Goal: Task Accomplishment & Management: Use online tool/utility

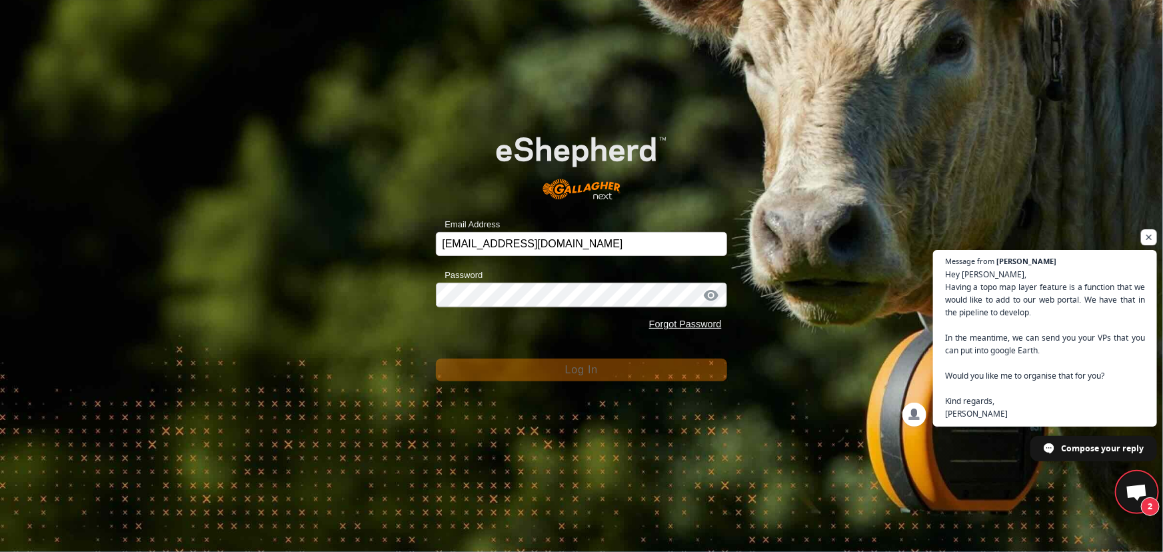
scroll to position [964, 0]
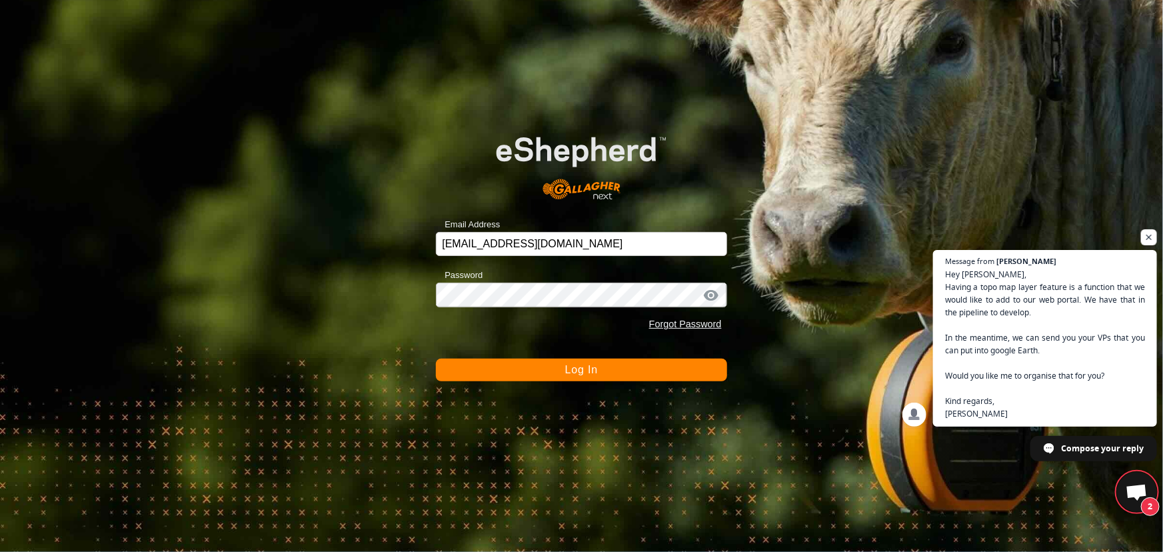
click at [321, 374] on div "Email Address [EMAIL_ADDRESS][DOMAIN_NAME] Password Forgot Password Log In" at bounding box center [581, 276] width 1163 height 552
click at [588, 368] on span "Log In" at bounding box center [581, 369] width 33 height 11
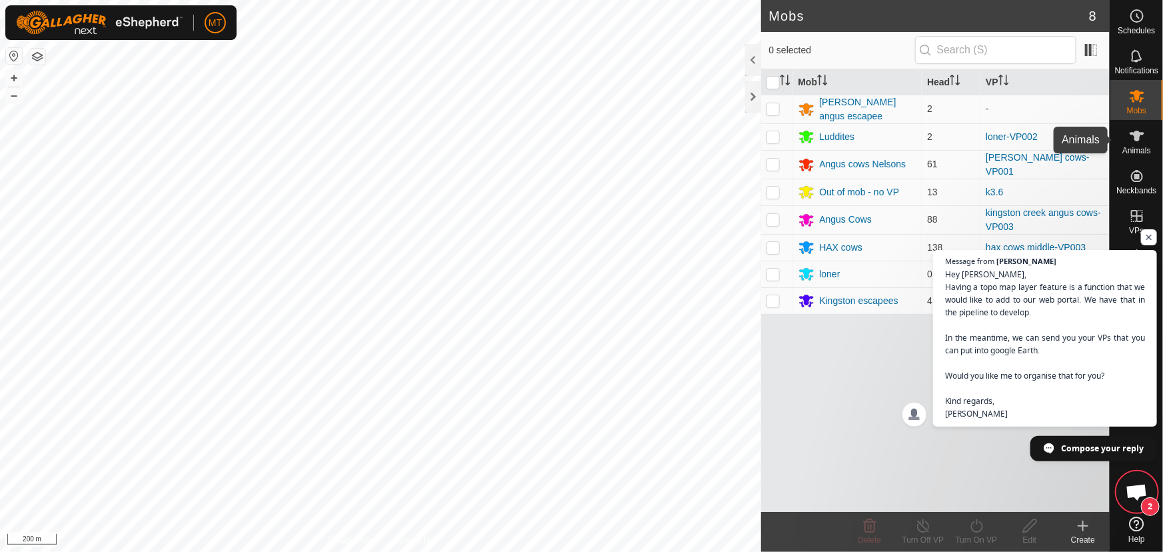
click at [1139, 149] on span "Animals" at bounding box center [1136, 151] width 29 height 8
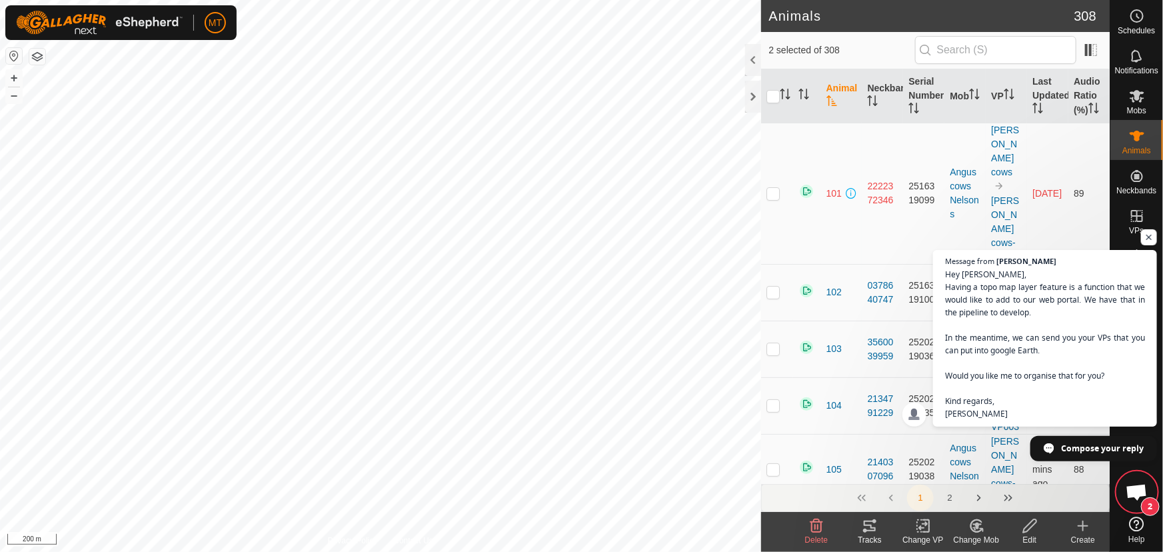
click at [973, 526] on icon at bounding box center [976, 526] width 17 height 16
click at [989, 472] on link "Choose Mob..." at bounding box center [1016, 468] width 132 height 27
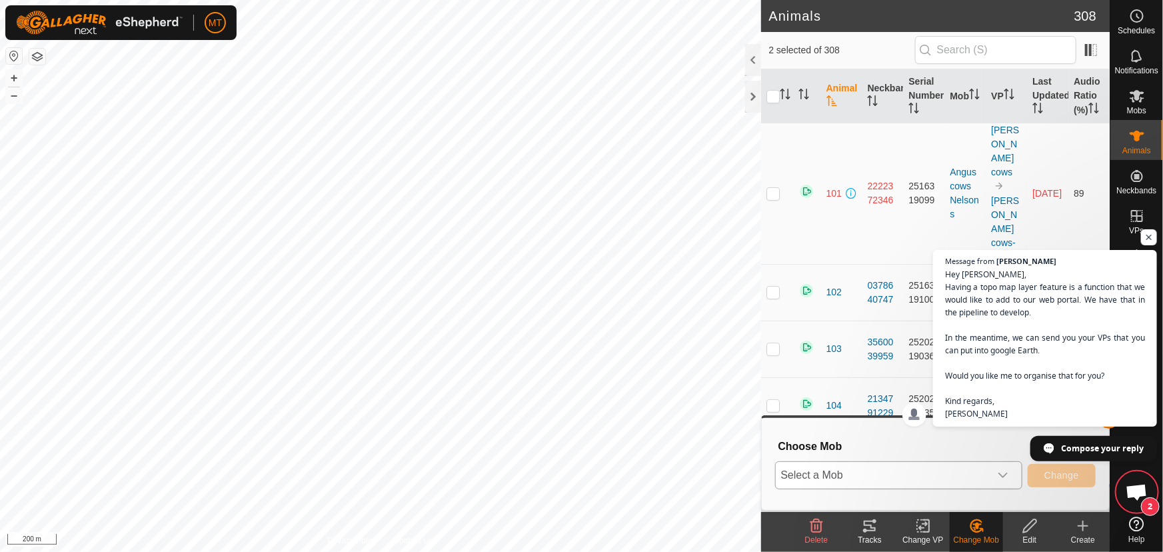
click at [856, 478] on span "Select a Mob" at bounding box center [882, 475] width 214 height 27
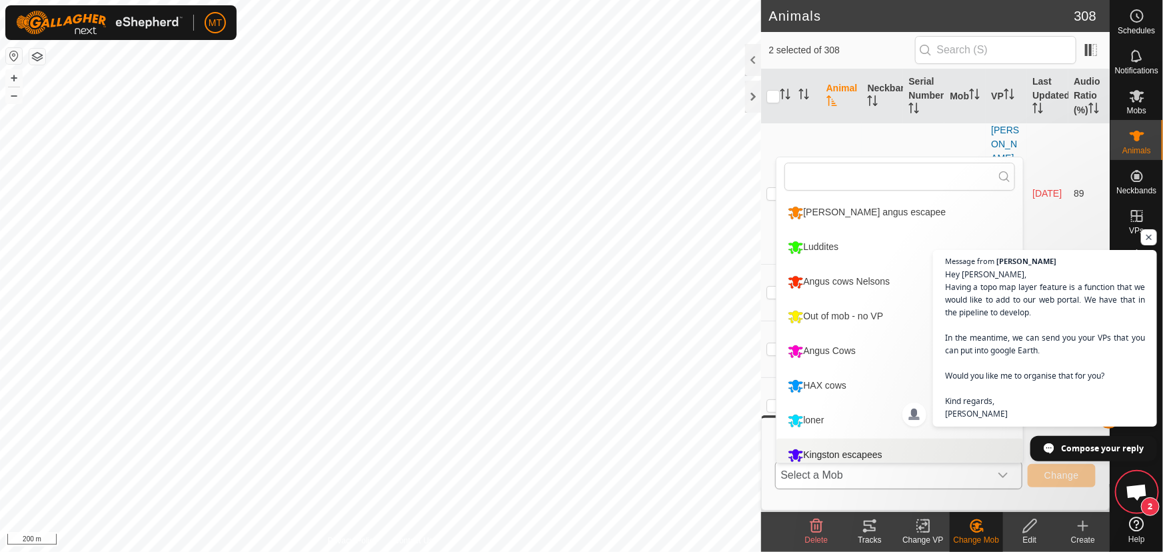
scroll to position [9, 0]
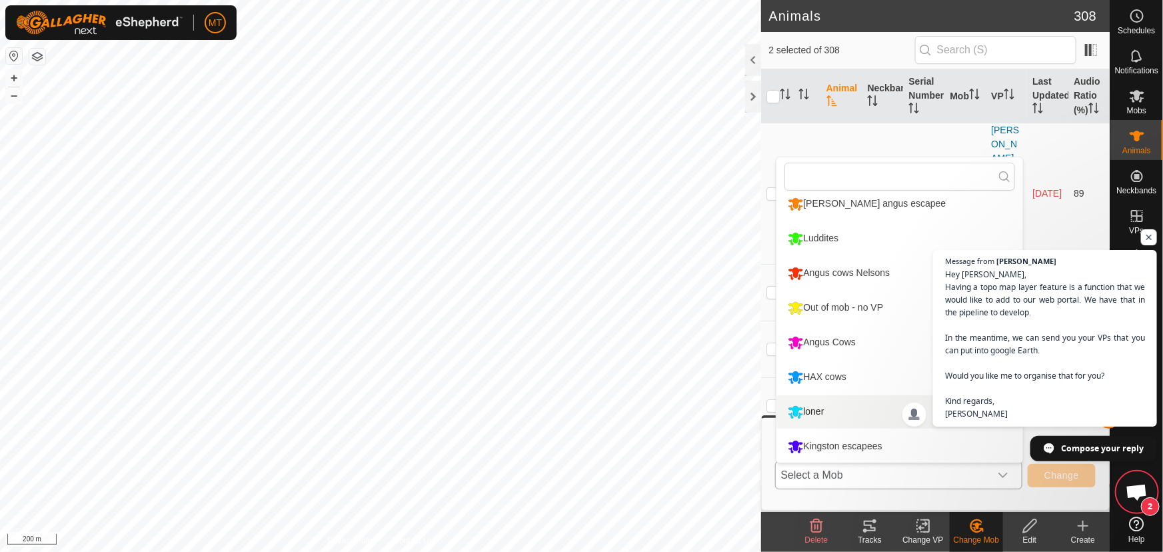
click at [819, 407] on li "loner" at bounding box center [899, 411] width 246 height 33
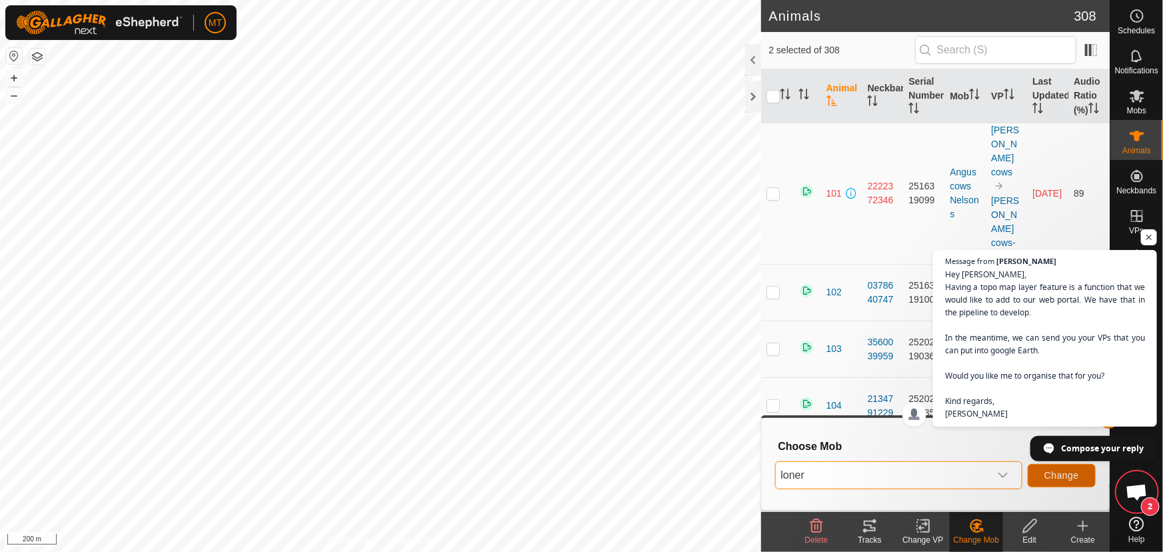
click at [1069, 480] on button "Change" at bounding box center [1061, 475] width 68 height 23
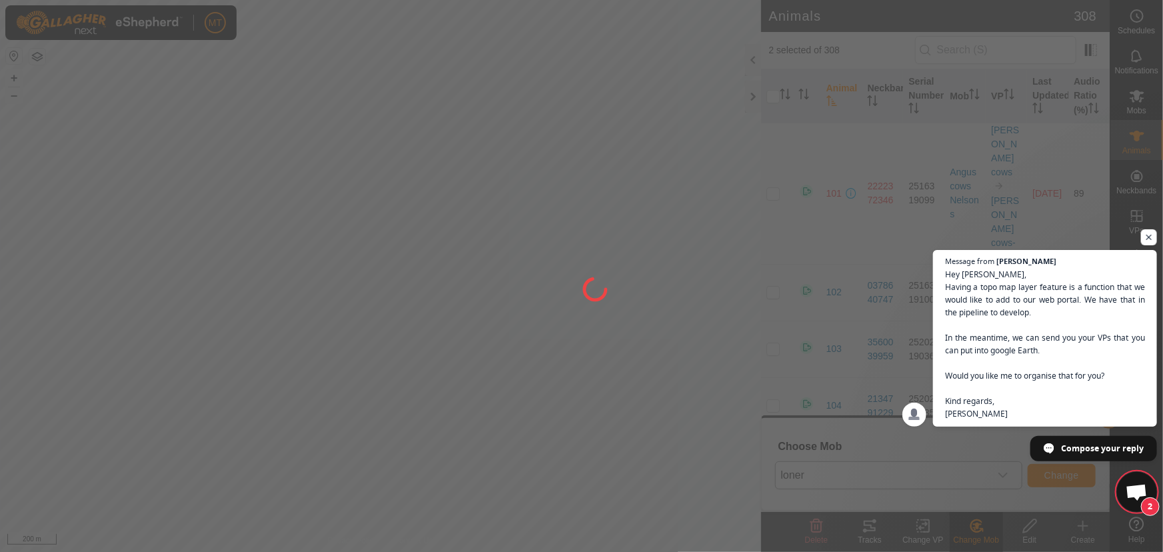
checkbox input "false"
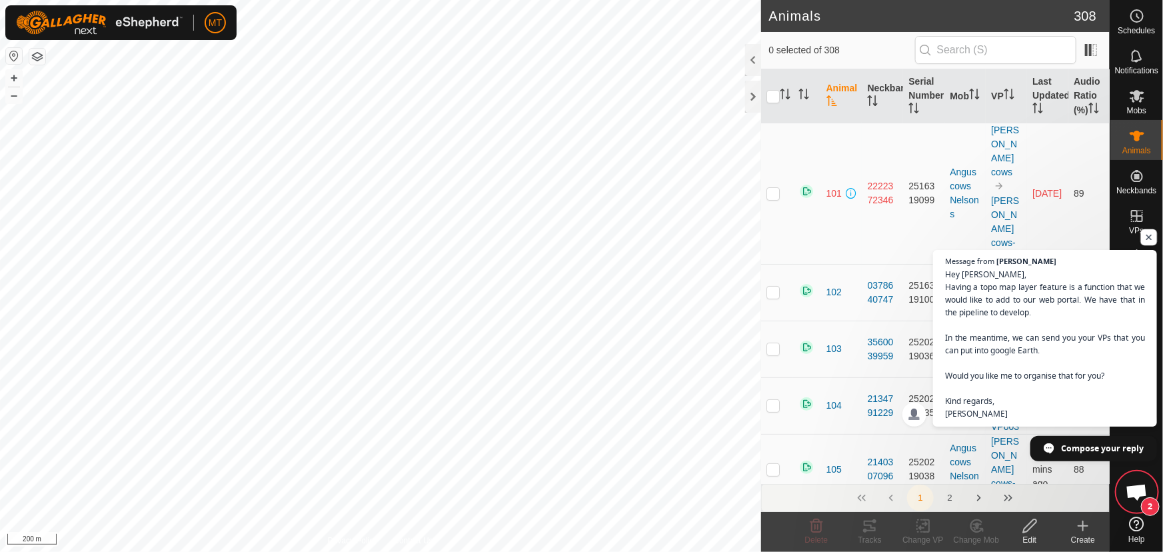
click at [1153, 237] on span "Open chat" at bounding box center [1149, 237] width 17 height 17
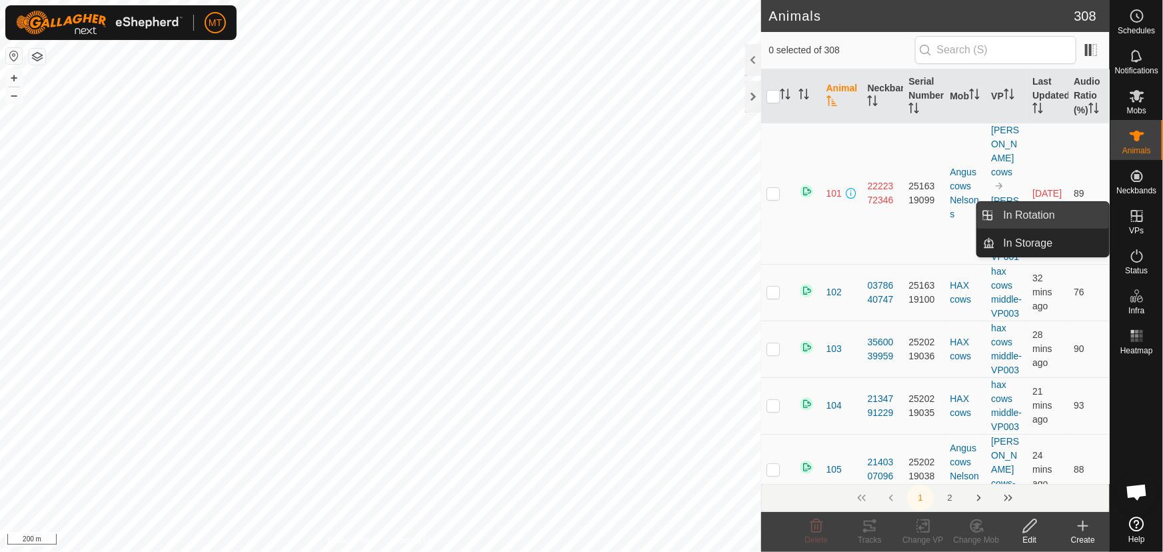
click at [1052, 216] on link "In Rotation" at bounding box center [1052, 215] width 114 height 27
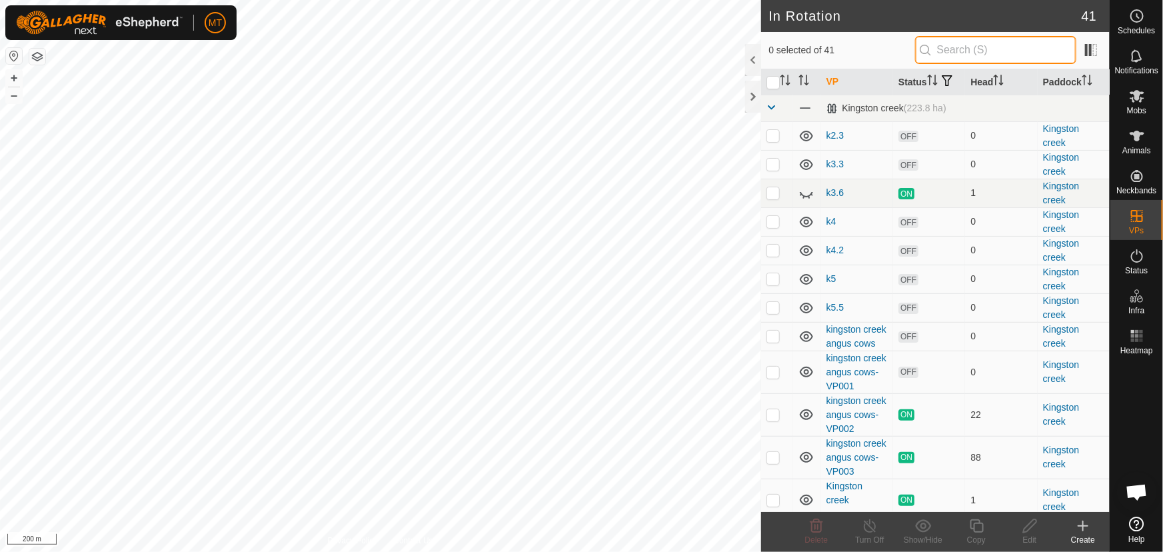
click at [973, 49] on input "text" at bounding box center [995, 50] width 161 height 28
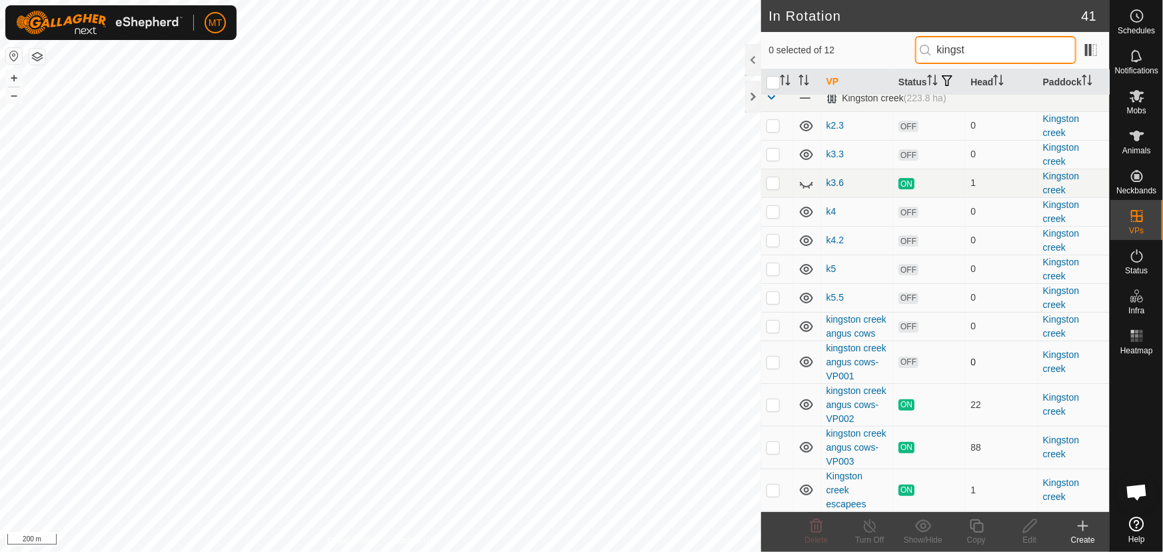
scroll to position [37, 0]
type input "kingst"
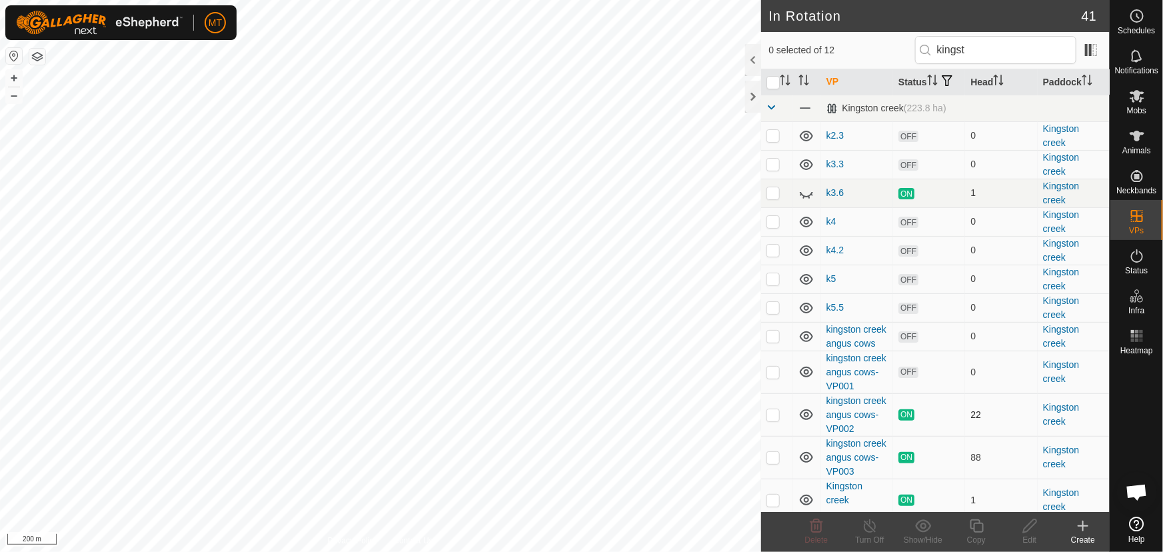
click at [772, 452] on tbody "[GEOGRAPHIC_DATA] (223.8 ha) k2.3 OFF 0 [GEOGRAPHIC_DATA]3 OFF 0 [GEOGRAPHIC_DA…" at bounding box center [935, 308] width 349 height 426
click at [777, 462] on p-checkbox at bounding box center [772, 457] width 13 height 11
checkbox input "true"
click at [977, 532] on icon at bounding box center [975, 525] width 13 height 13
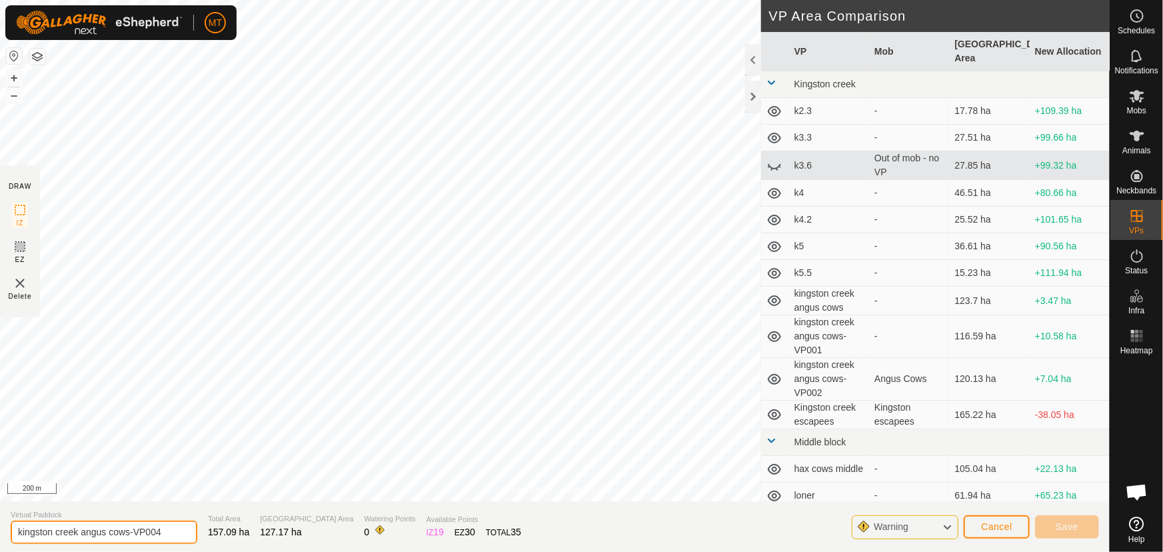
drag, startPoint x: 171, startPoint y: 532, endPoint x: 0, endPoint y: 542, distance: 171.5
click at [0, 542] on section "Virtual Paddock kingston creek angus cows-VP004 Total Area 157.09 ha [GEOGRAPHI…" at bounding box center [554, 526] width 1109 height 51
type input "loner3"
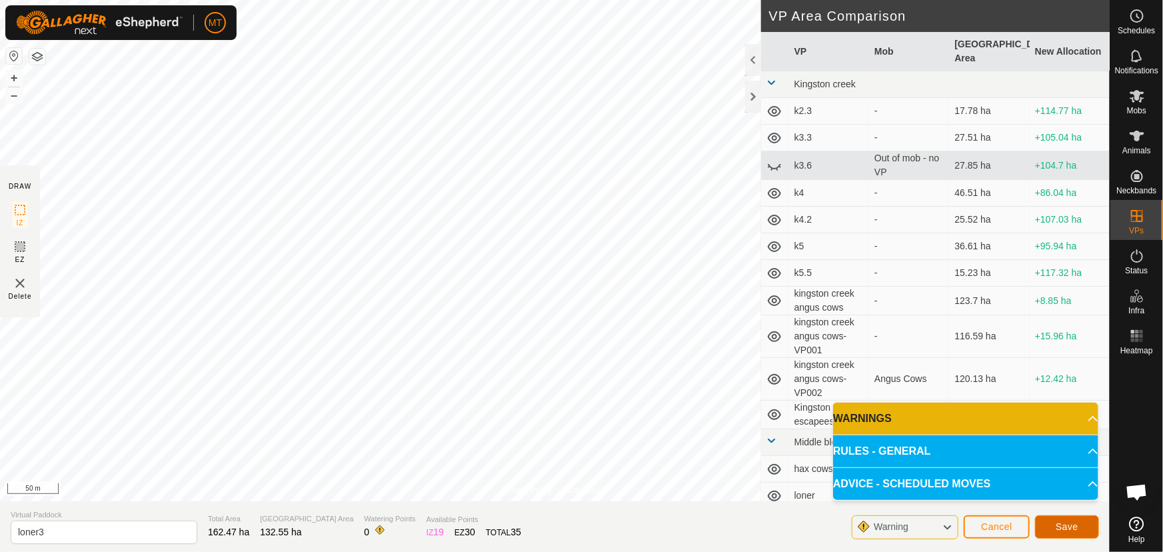
click at [1063, 522] on span "Save" at bounding box center [1066, 526] width 23 height 11
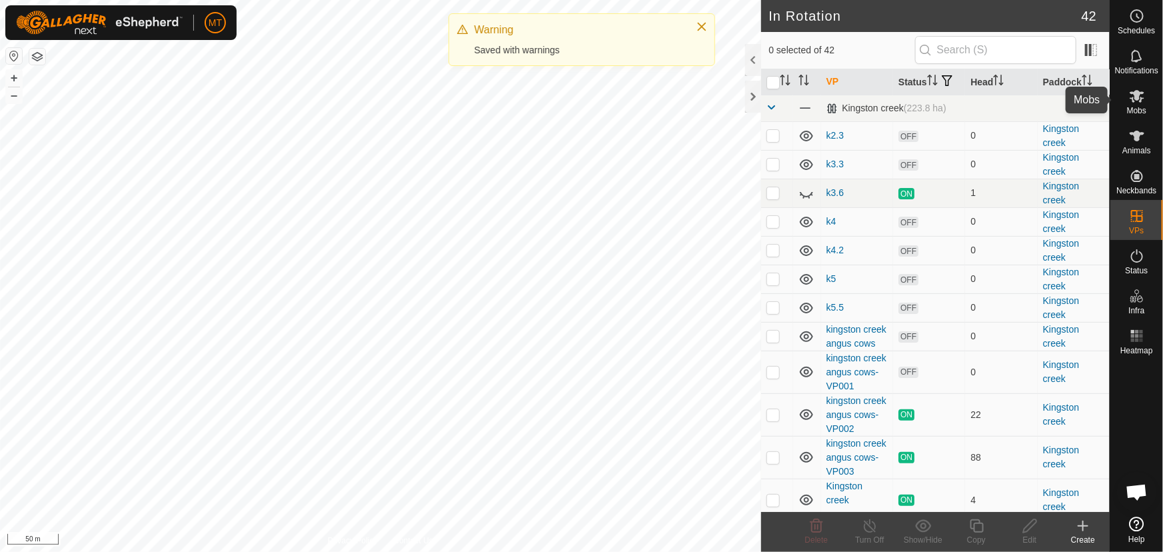
click at [1139, 93] on icon at bounding box center [1136, 96] width 15 height 13
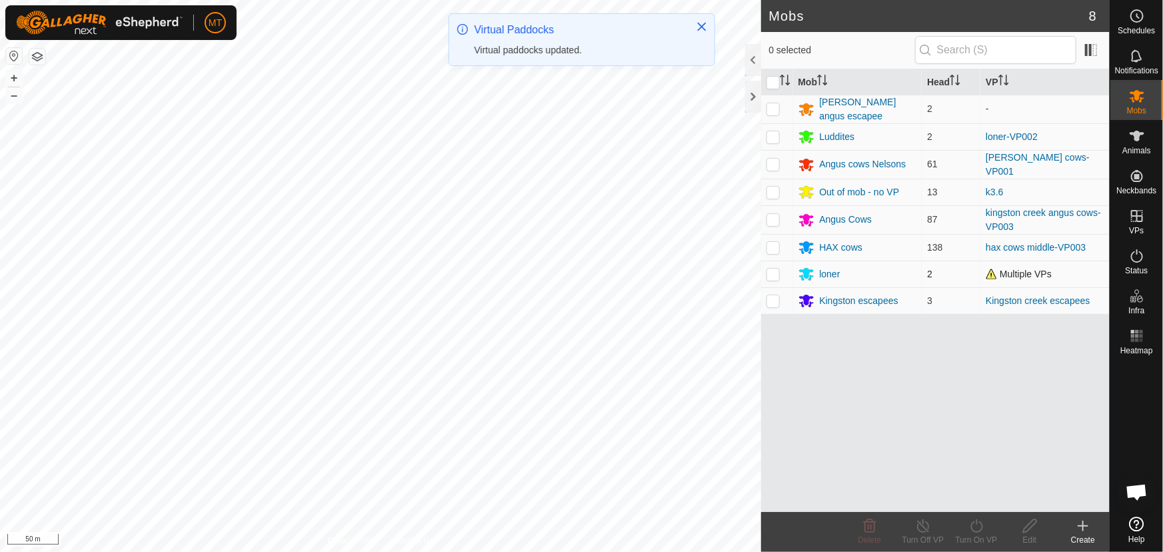
click at [773, 269] on p-checkbox at bounding box center [772, 273] width 13 height 11
checkbox input "true"
click at [963, 531] on turn-on-svg-icon at bounding box center [975, 526] width 53 height 16
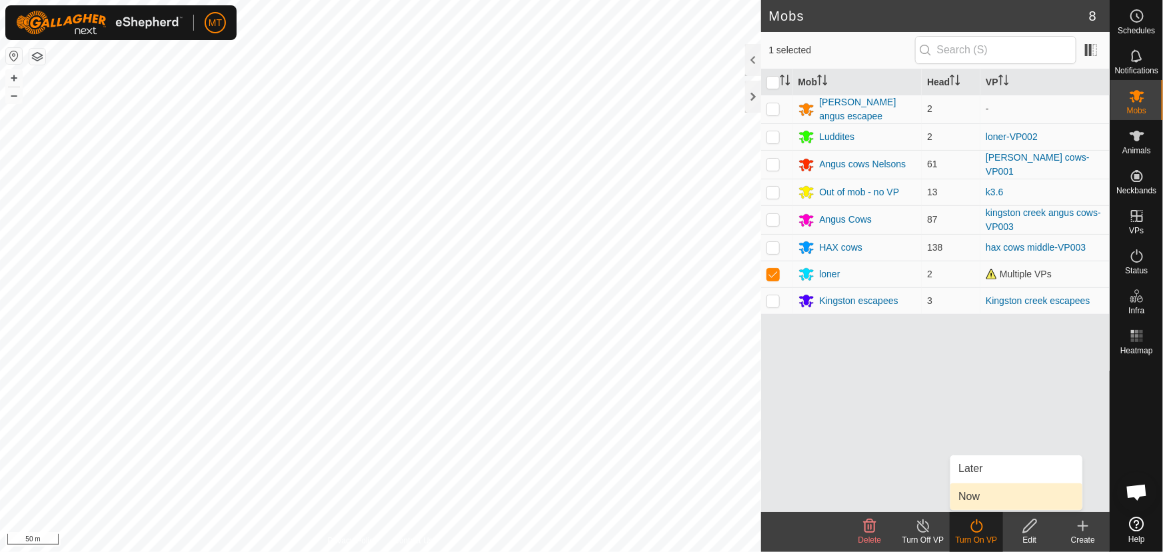
click at [961, 500] on link "Now" at bounding box center [1016, 496] width 132 height 27
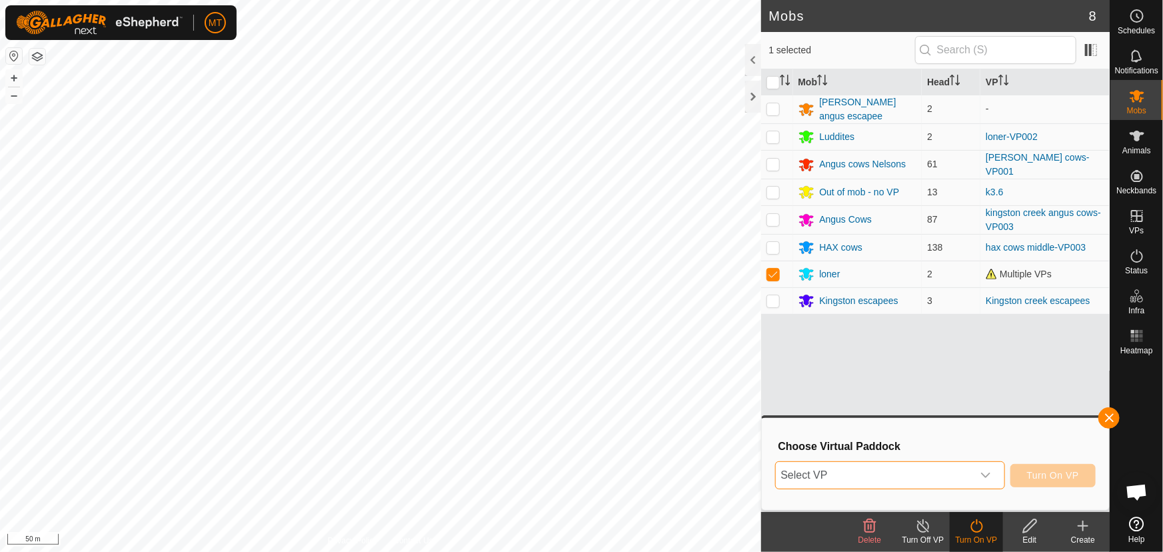
click at [895, 475] on span "Select VP" at bounding box center [873, 475] width 197 height 27
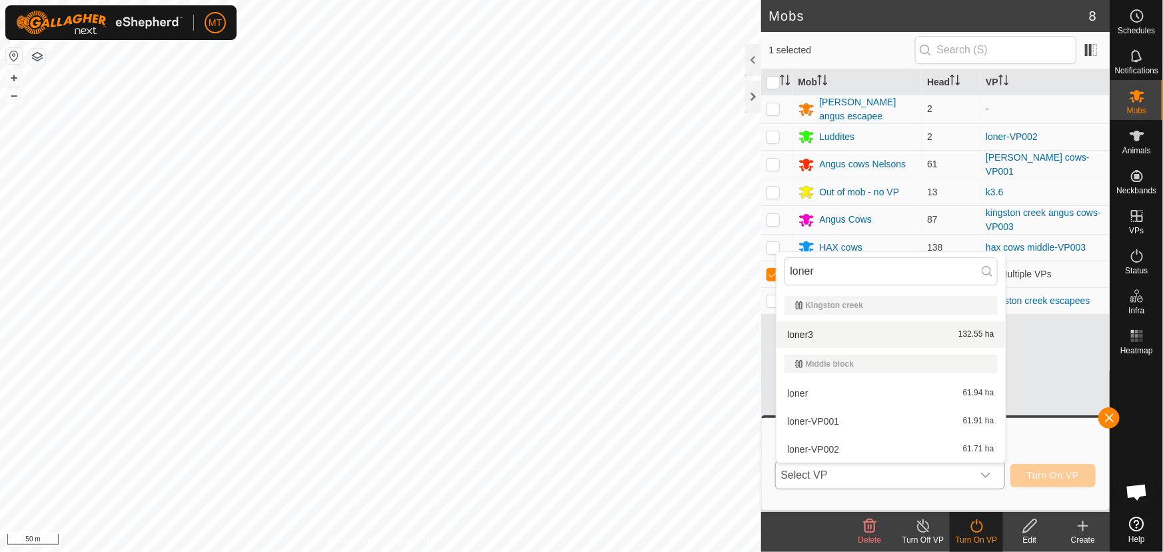
type input "loner"
click at [803, 328] on li "loner3 132.55 ha" at bounding box center [890, 334] width 229 height 27
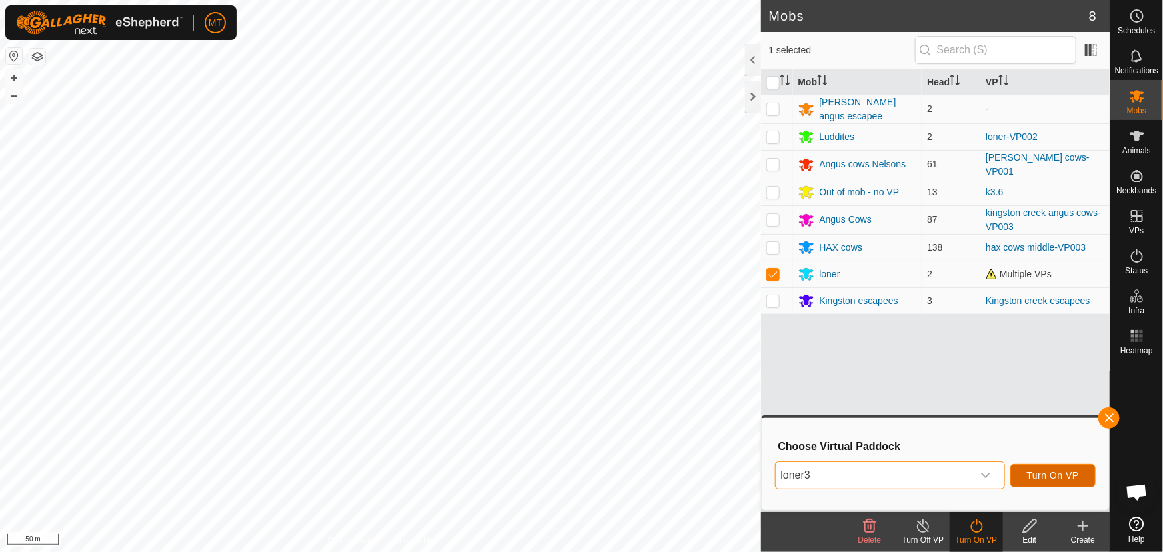
click at [1052, 479] on span "Turn On VP" at bounding box center [1053, 475] width 52 height 11
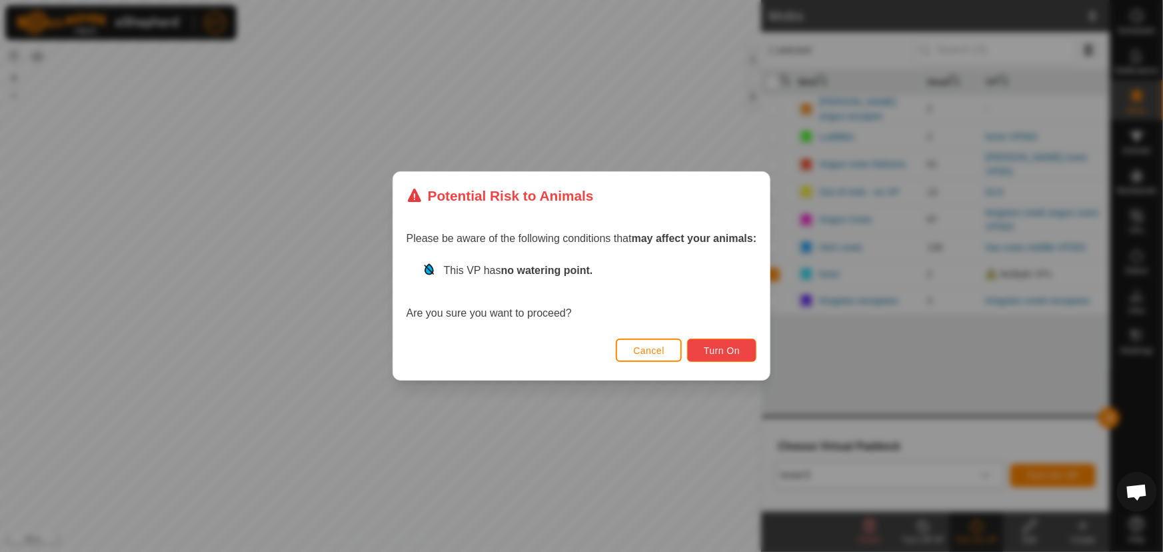
click at [706, 348] on span "Turn On" at bounding box center [722, 350] width 36 height 11
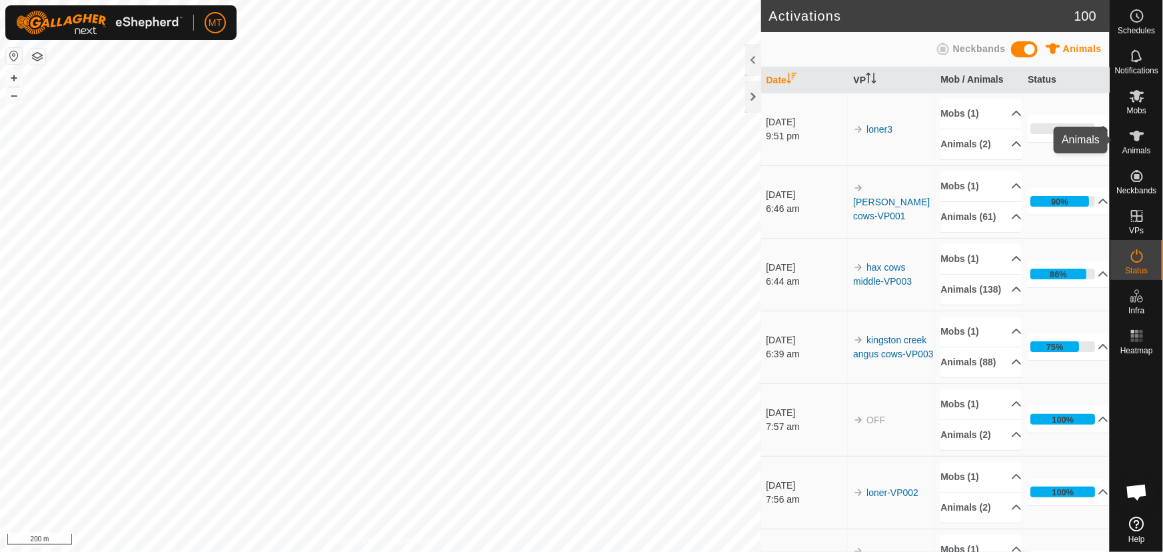
click at [1135, 140] on icon at bounding box center [1136, 136] width 15 height 11
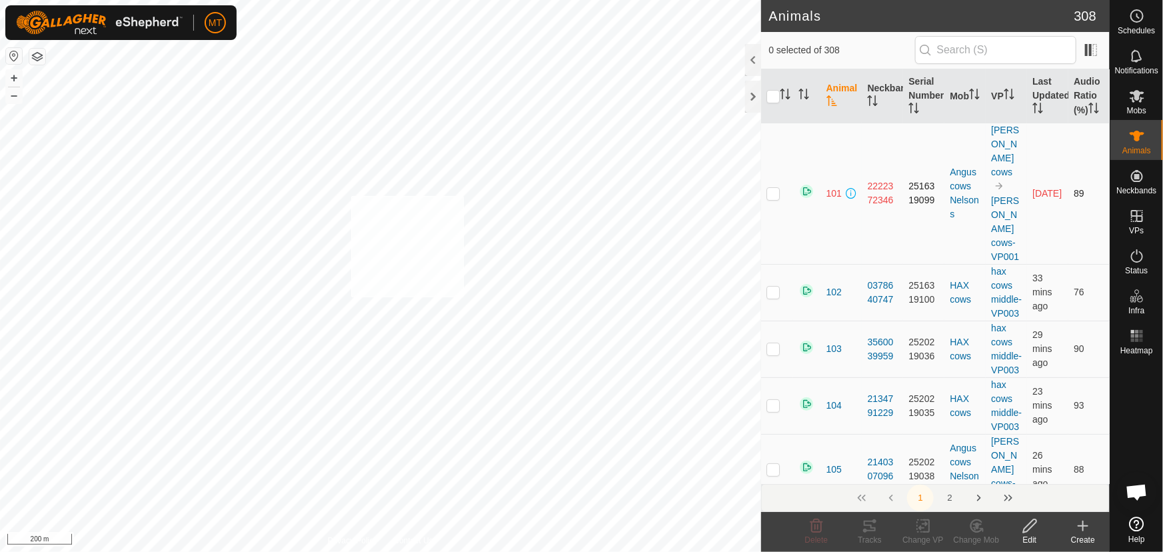
checkbox input "true"
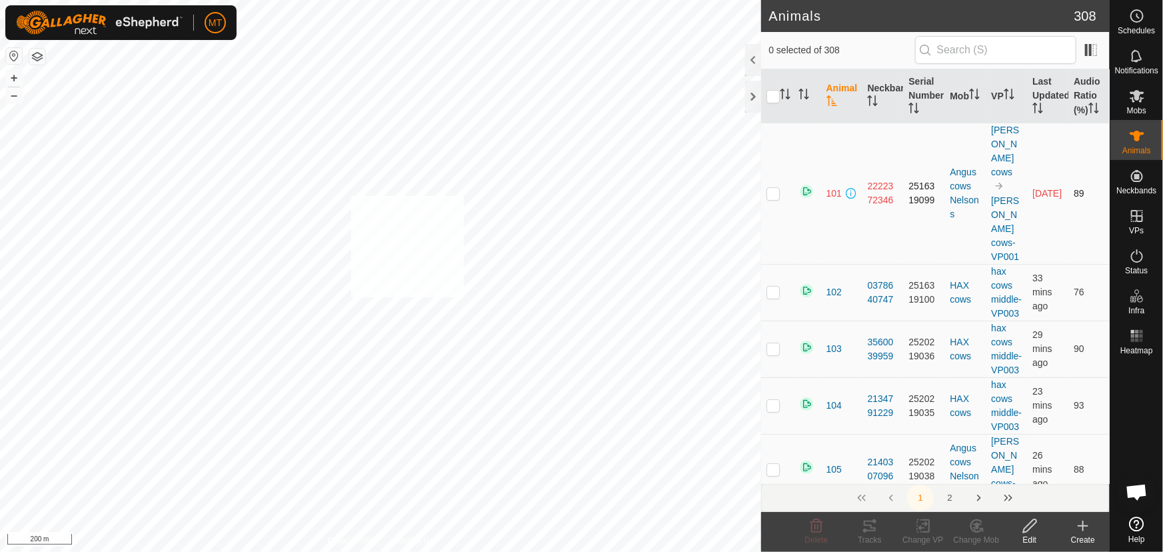
checkbox input "true"
click at [787, 93] on icon "Activate to sort" at bounding box center [784, 94] width 11 height 11
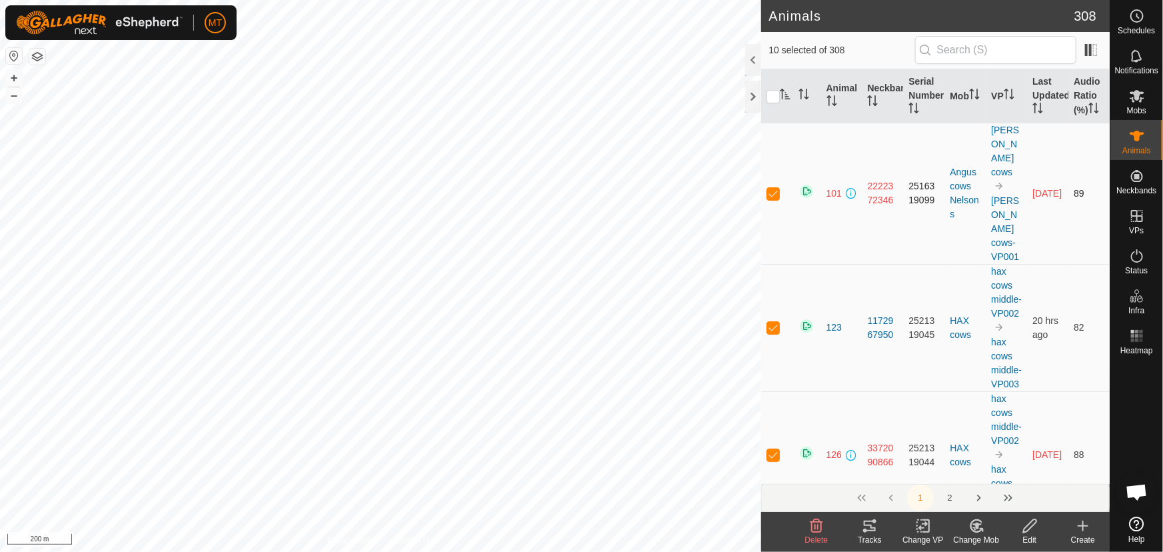
click at [776, 188] on p-checkbox at bounding box center [772, 193] width 13 height 11
checkbox input "false"
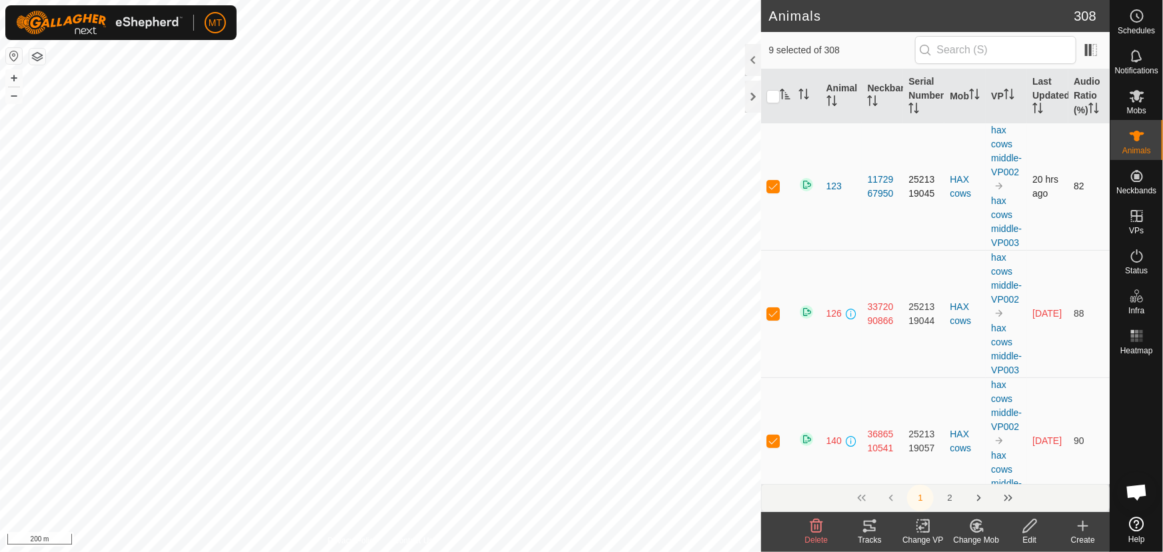
click at [775, 191] on p-checkbox at bounding box center [772, 186] width 13 height 11
checkbox input "false"
click at [775, 191] on p-checkbox at bounding box center [772, 186] width 13 height 11
checkbox input "false"
click at [775, 191] on p-checkbox at bounding box center [772, 186] width 13 height 11
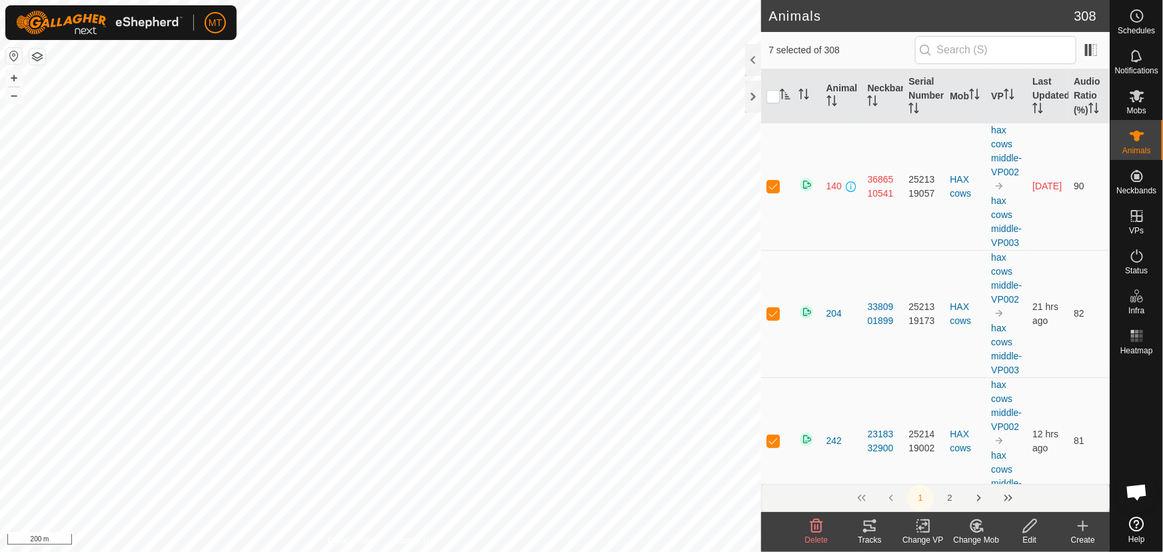
checkbox input "false"
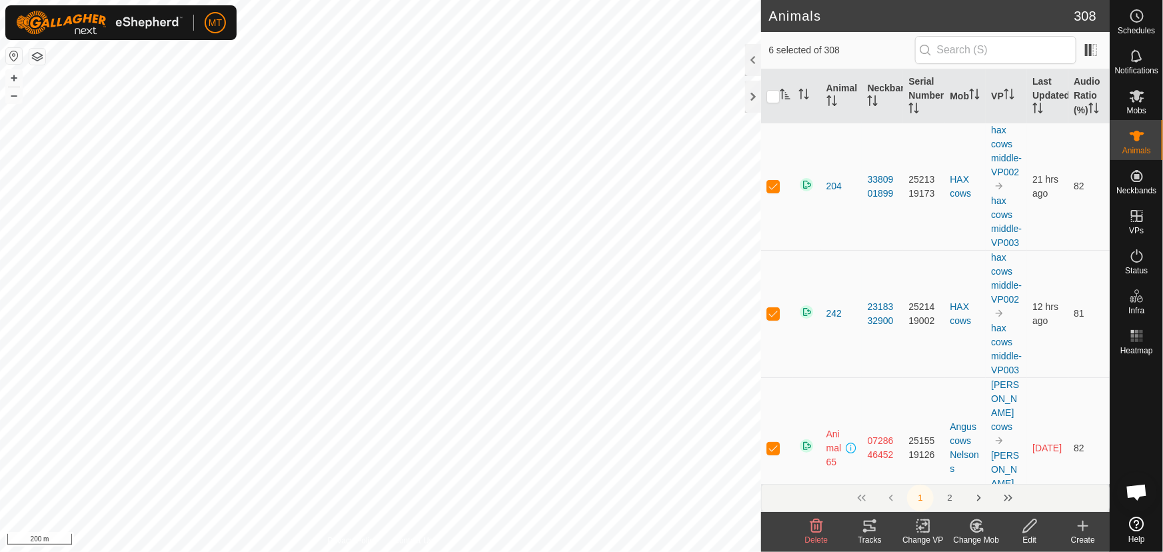
click at [775, 191] on p-checkbox at bounding box center [772, 186] width 13 height 11
checkbox input "false"
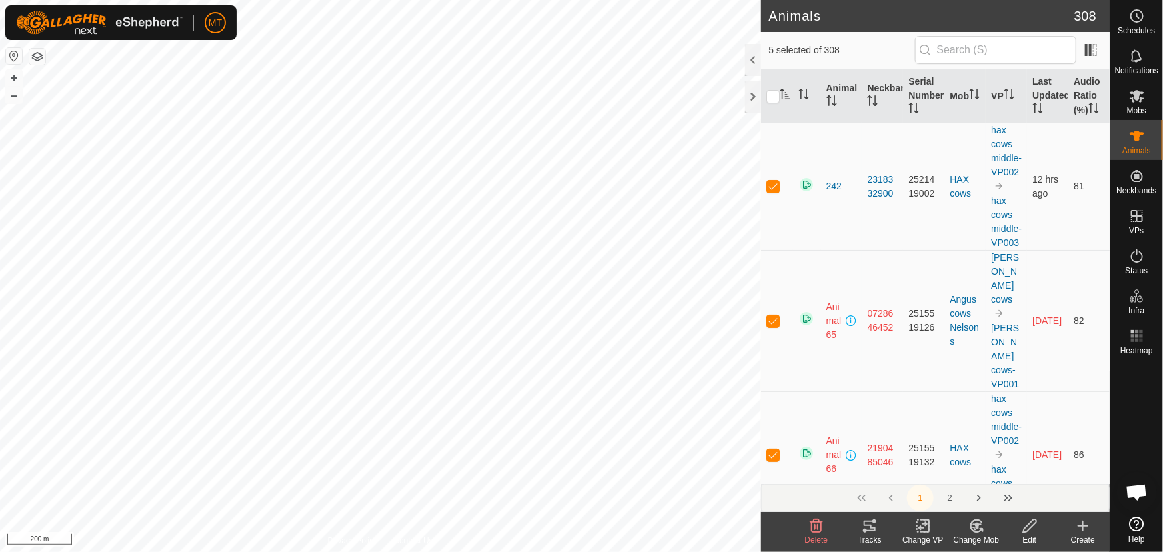
click at [775, 191] on p-checkbox at bounding box center [772, 186] width 13 height 11
checkbox input "false"
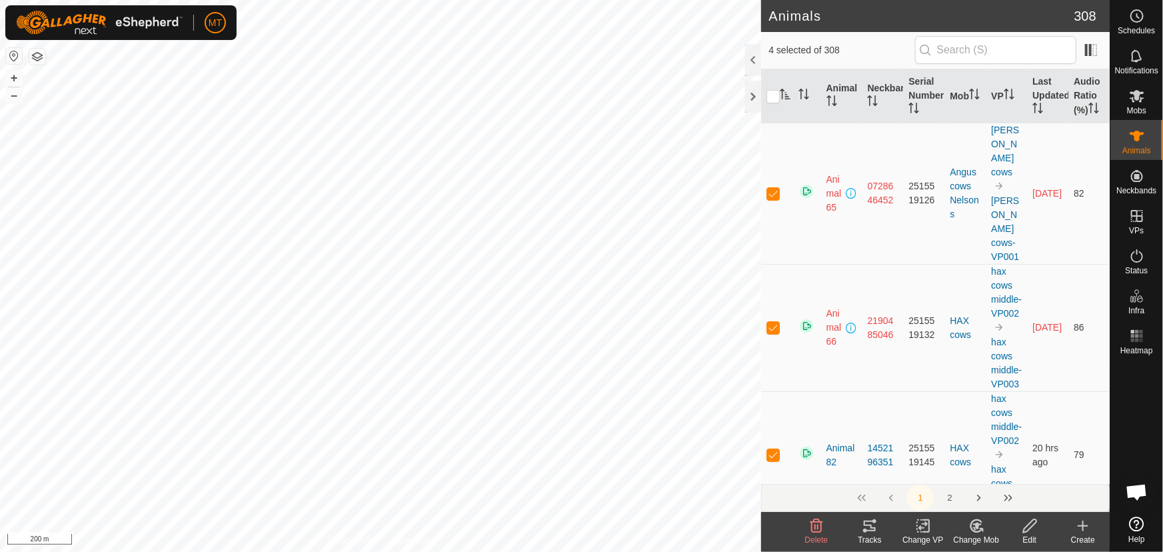
click at [775, 197] on td at bounding box center [777, 193] width 32 height 141
checkbox input "false"
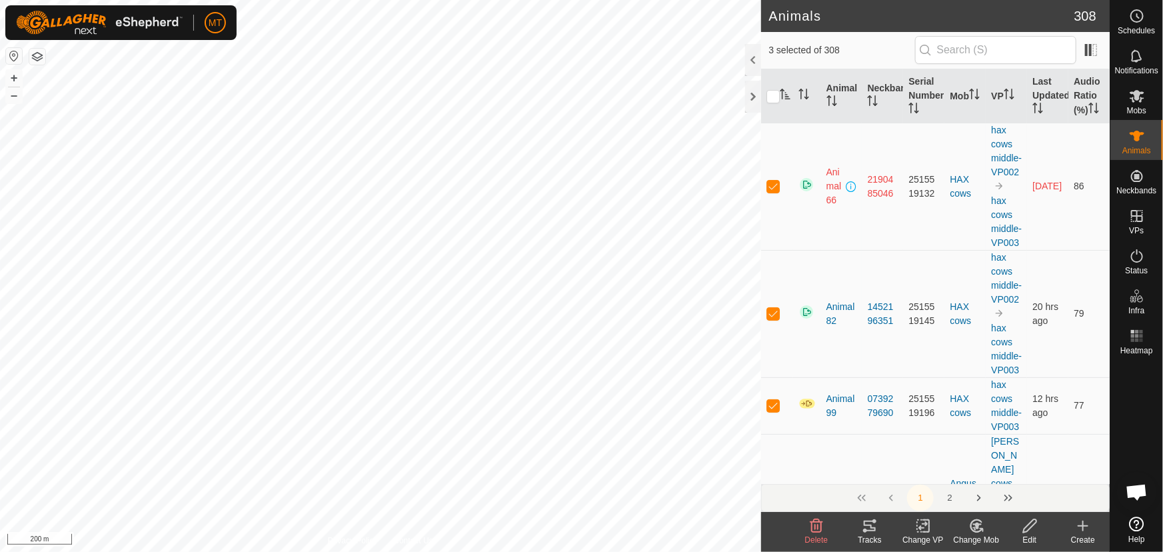
click at [775, 191] on p-checkbox at bounding box center [772, 186] width 13 height 11
checkbox input "false"
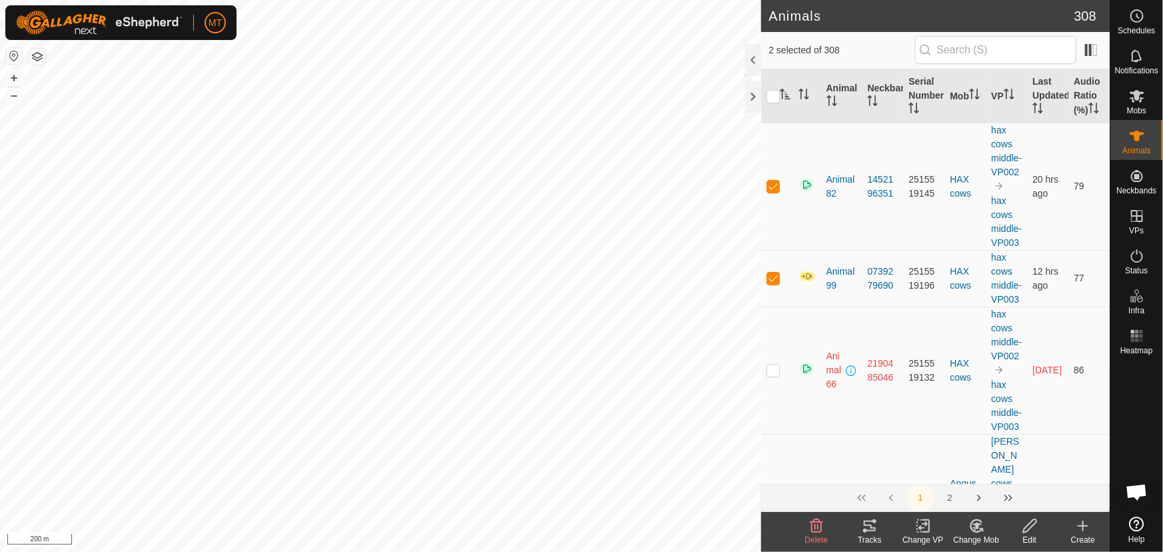
click at [775, 191] on p-checkbox at bounding box center [772, 186] width 13 height 11
checkbox input "false"
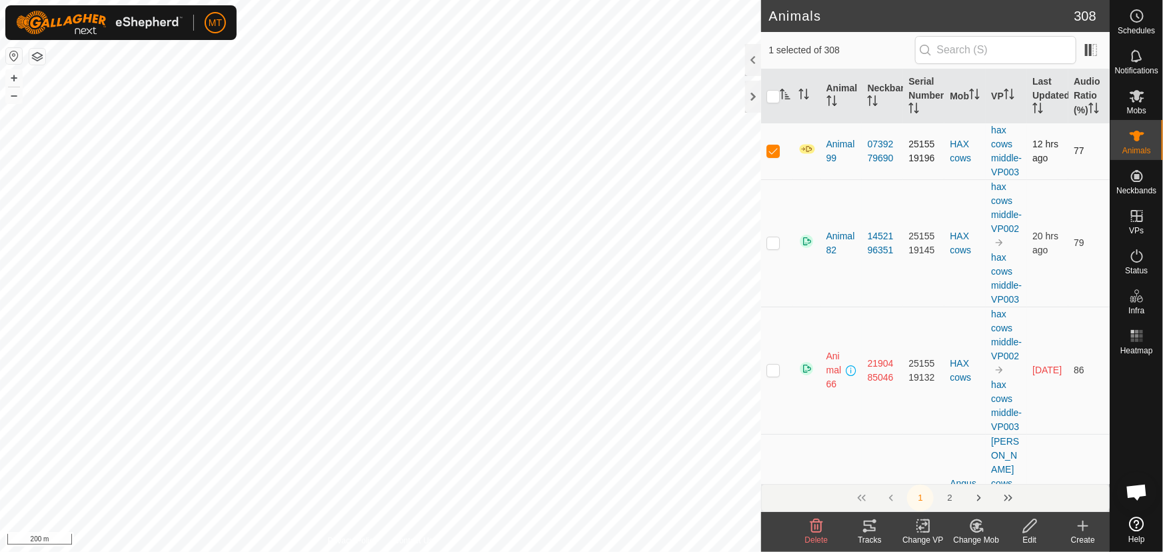
click at [775, 156] on p-checkbox at bounding box center [772, 150] width 13 height 11
checkbox input "false"
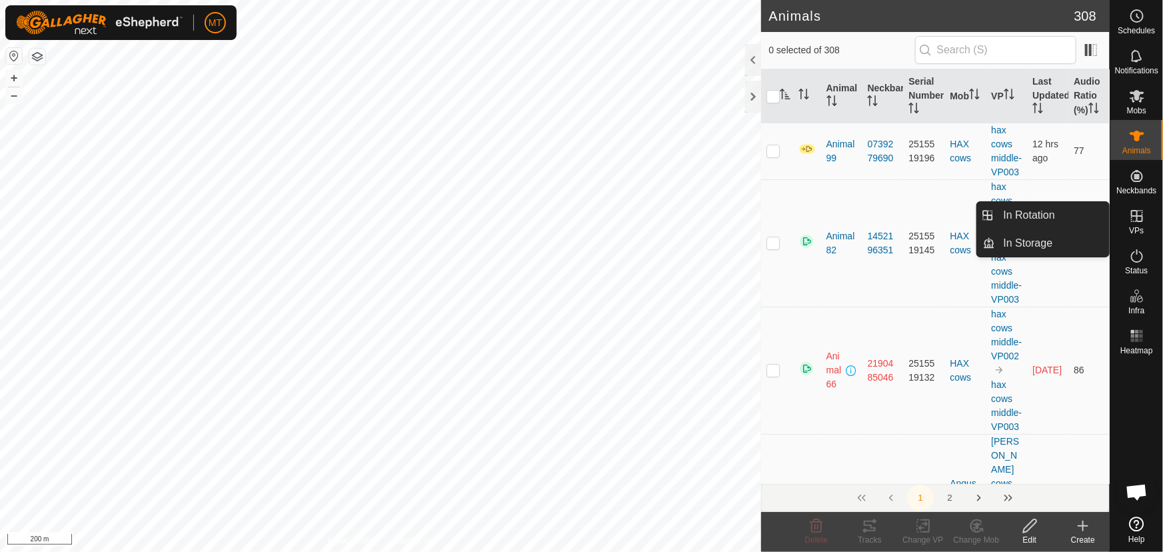
click at [1140, 215] on icon at bounding box center [1137, 216] width 16 height 16
click at [1035, 212] on link "In Rotation" at bounding box center [1052, 215] width 114 height 27
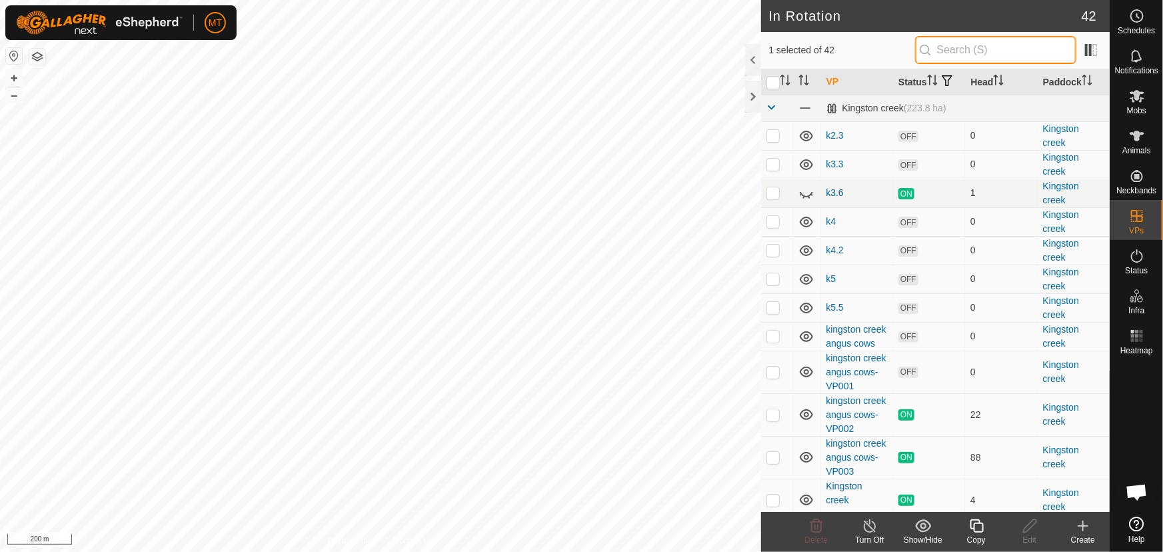
click at [991, 54] on input "text" at bounding box center [995, 50] width 161 height 28
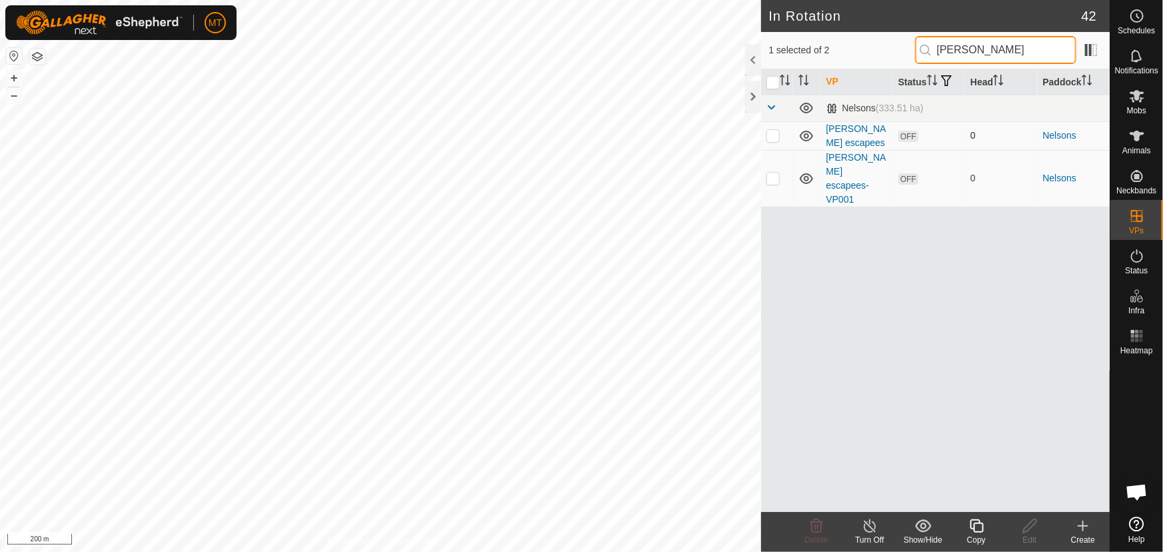
type input "[PERSON_NAME]"
click at [770, 133] on p-checkbox at bounding box center [772, 135] width 13 height 11
click at [771, 133] on p-checkbox at bounding box center [772, 135] width 13 height 11
checkbox input "false"
drag, startPoint x: 990, startPoint y: 47, endPoint x: 865, endPoint y: 46, distance: 124.6
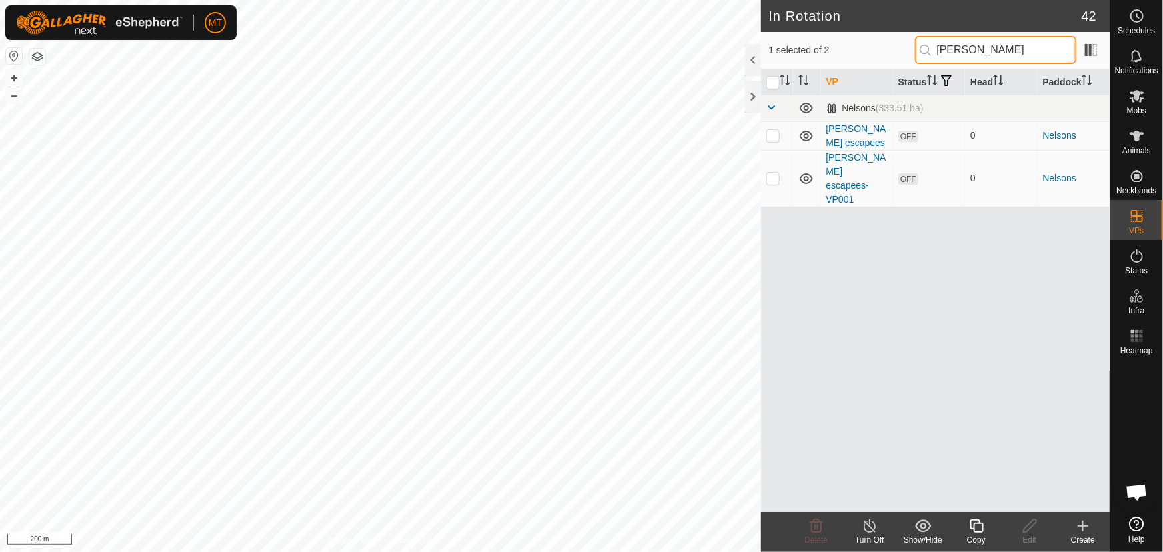
click at [866, 46] on div "1 selected of 2 [PERSON_NAME]" at bounding box center [935, 50] width 333 height 28
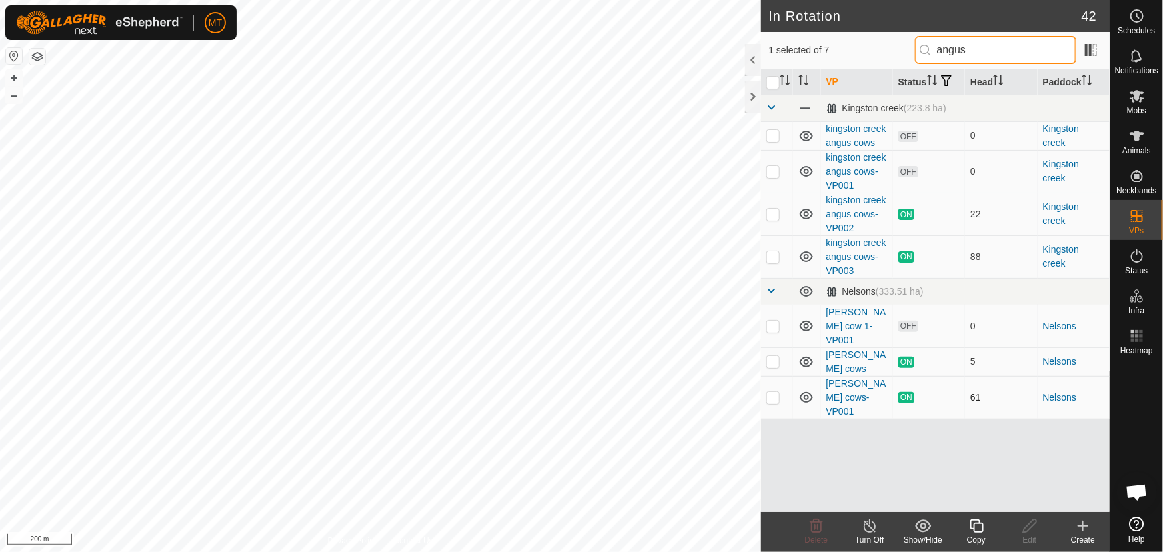
type input "angus"
click at [777, 392] on p-checkbox at bounding box center [772, 397] width 13 height 11
checkbox input "true"
click at [773, 79] on input "checkbox" at bounding box center [772, 82] width 13 height 13
checkbox input "true"
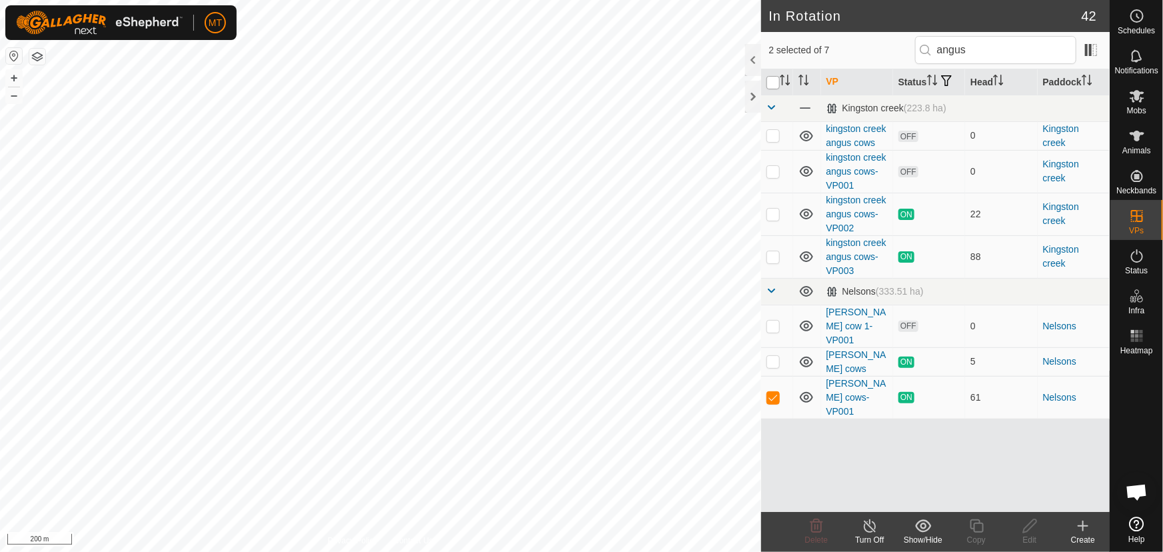
checkbox input "true"
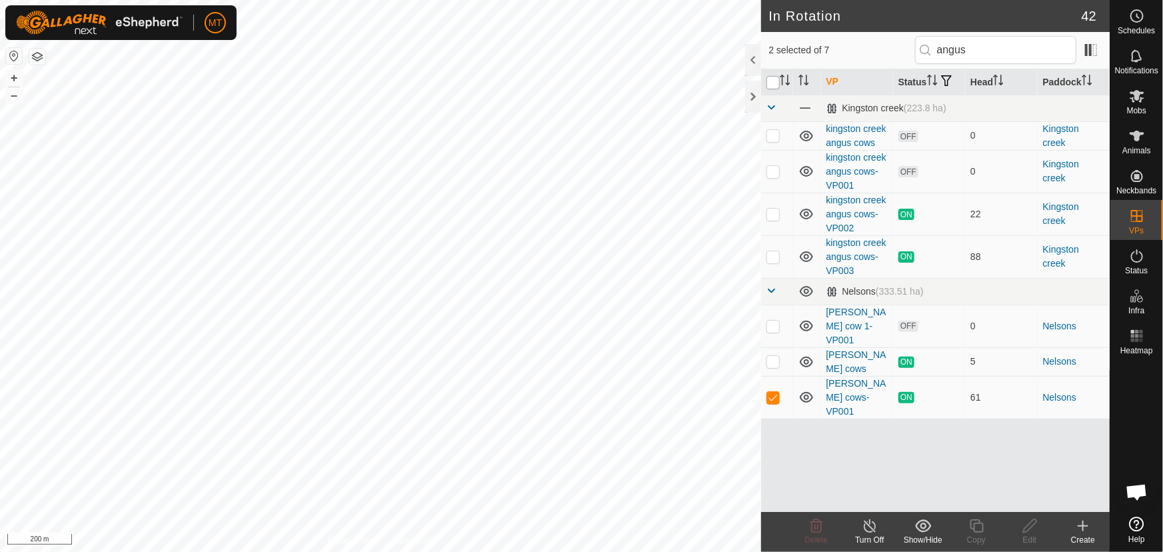
checkbox input "true"
click at [773, 79] on input "checkbox" at bounding box center [772, 82] width 13 height 13
checkbox input "false"
click at [770, 128] on td at bounding box center [777, 135] width 32 height 29
checkbox input "false"
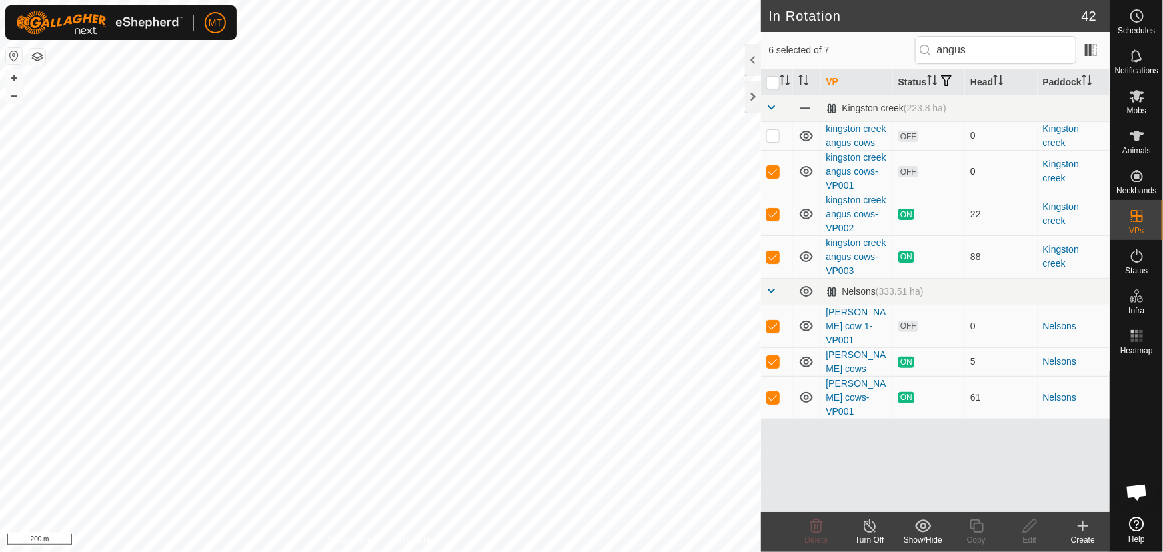
click at [770, 161] on td at bounding box center [777, 171] width 32 height 43
checkbox input "false"
click at [771, 209] on p-checkbox at bounding box center [772, 214] width 13 height 11
checkbox input "false"
click at [769, 251] on p-checkbox at bounding box center [772, 256] width 13 height 11
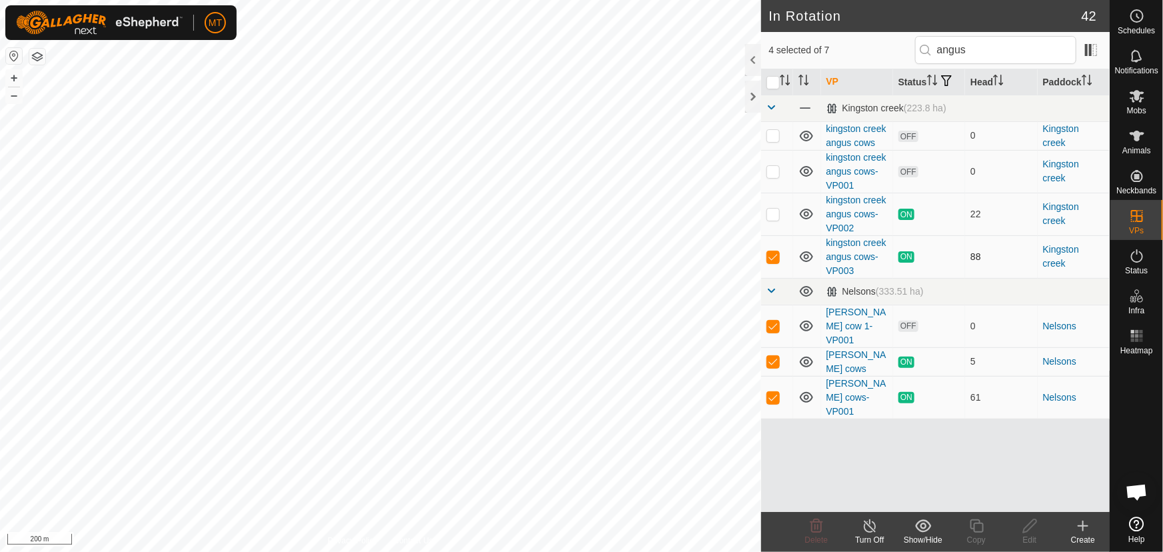
checkbox input "false"
click at [779, 347] on td at bounding box center [777, 361] width 32 height 29
checkbox input "false"
click at [777, 320] on p-checkbox at bounding box center [772, 325] width 13 height 11
checkbox input "false"
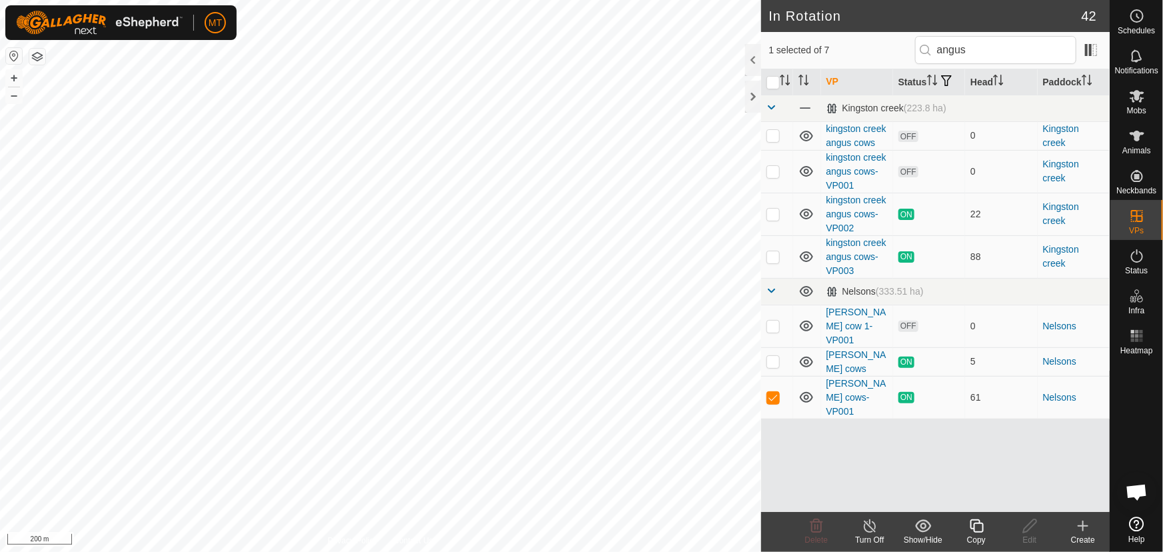
click at [977, 530] on icon at bounding box center [976, 526] width 17 height 16
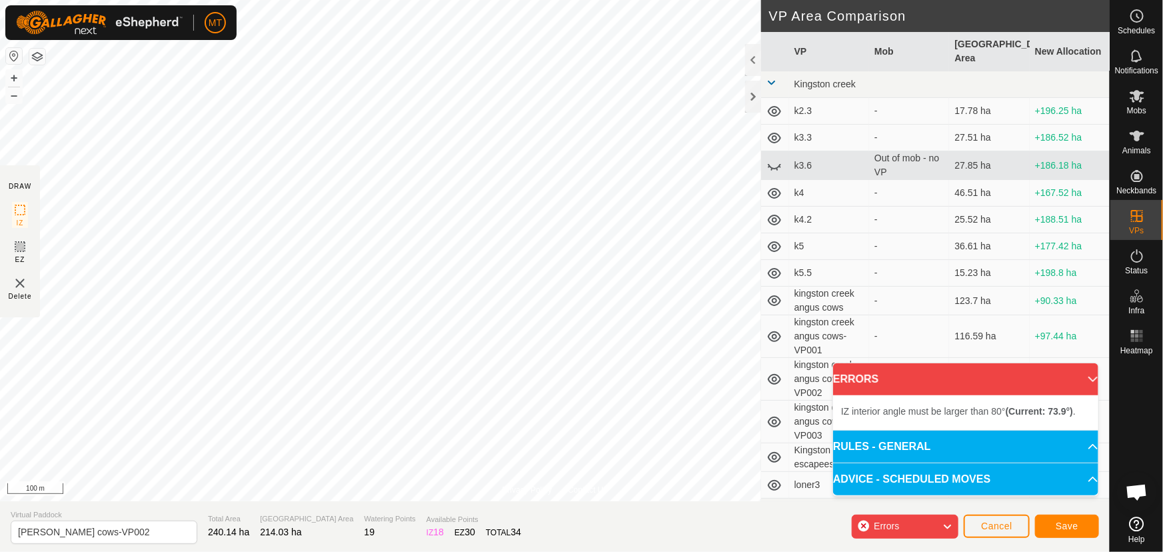
click at [323, 517] on div "Privacy Policy Contact Us Type: Inclusion Zone undefined Animal + – ⇧ i 100 m D…" at bounding box center [554, 276] width 1109 height 552
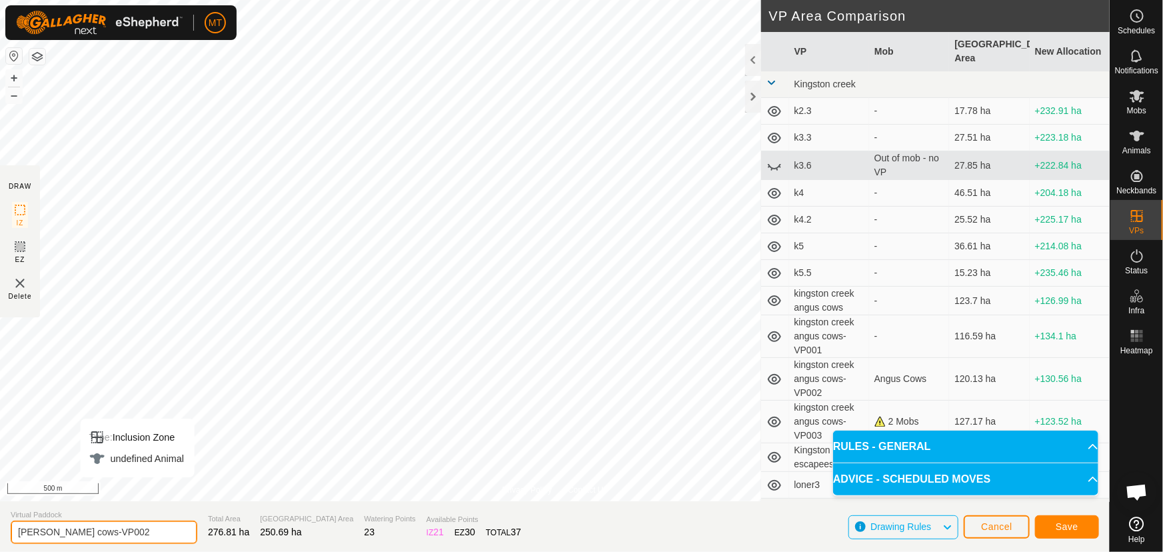
drag, startPoint x: 139, startPoint y: 533, endPoint x: 0, endPoint y: 534, distance: 138.6
click at [0, 534] on section "Virtual Paddock [PERSON_NAME] cows-VP002 Total Area 276.81 ha Grazing Area 250.…" at bounding box center [554, 526] width 1109 height 51
type input "[PERSON_NAME] escapees1"
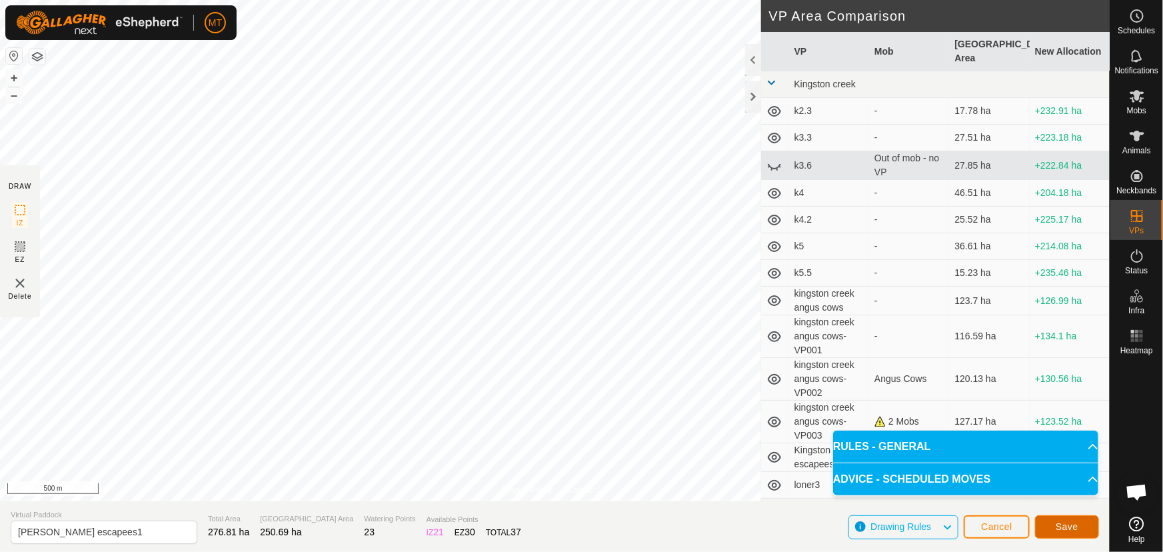
click at [1066, 522] on span "Save" at bounding box center [1066, 526] width 23 height 11
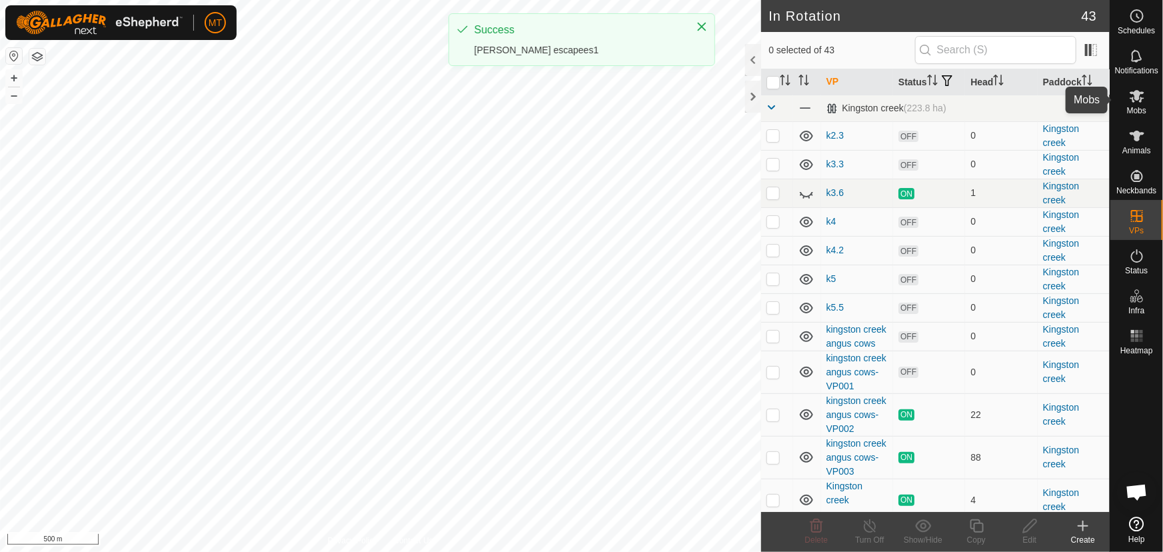
click at [1140, 97] on icon at bounding box center [1136, 96] width 15 height 13
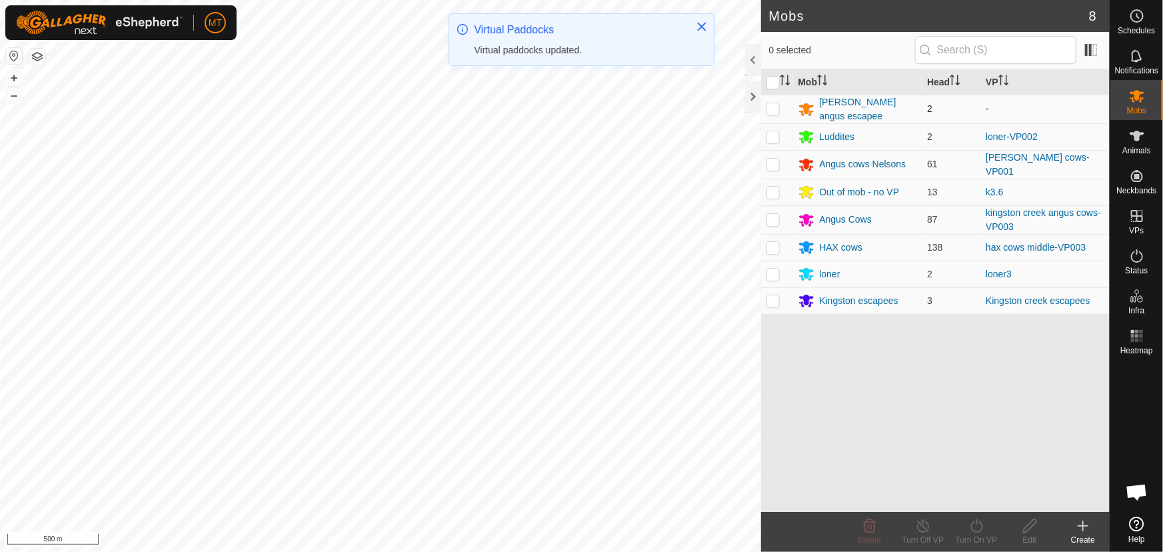
click at [770, 108] on p-checkbox at bounding box center [772, 108] width 13 height 11
checkbox input "true"
click at [973, 534] on div "Turn On VP" at bounding box center [975, 540] width 53 height 12
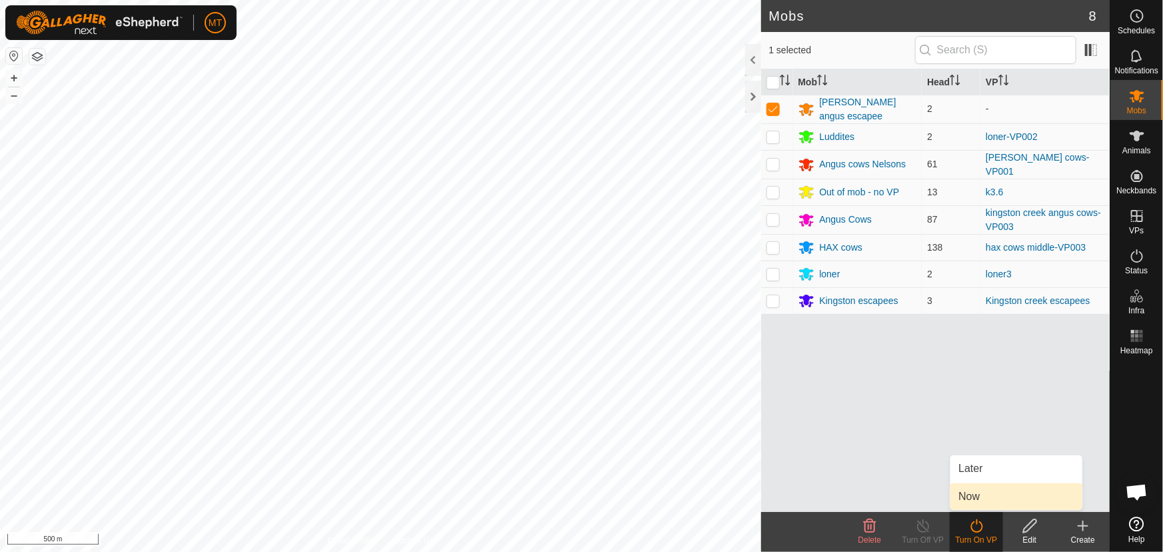
click at [966, 492] on link "Now" at bounding box center [1016, 496] width 132 height 27
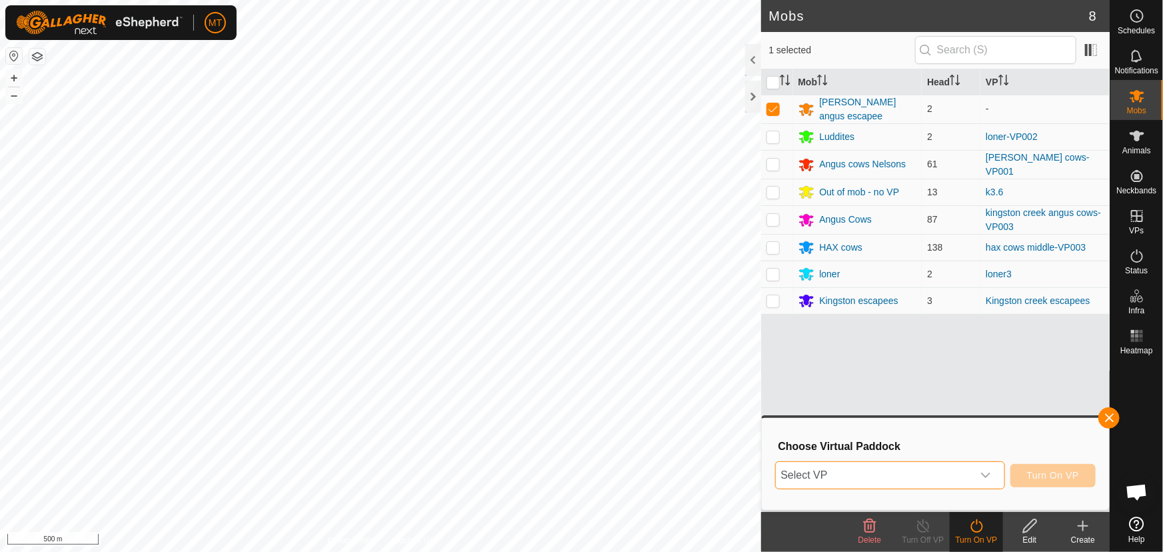
click at [839, 481] on span "Select VP" at bounding box center [873, 475] width 197 height 27
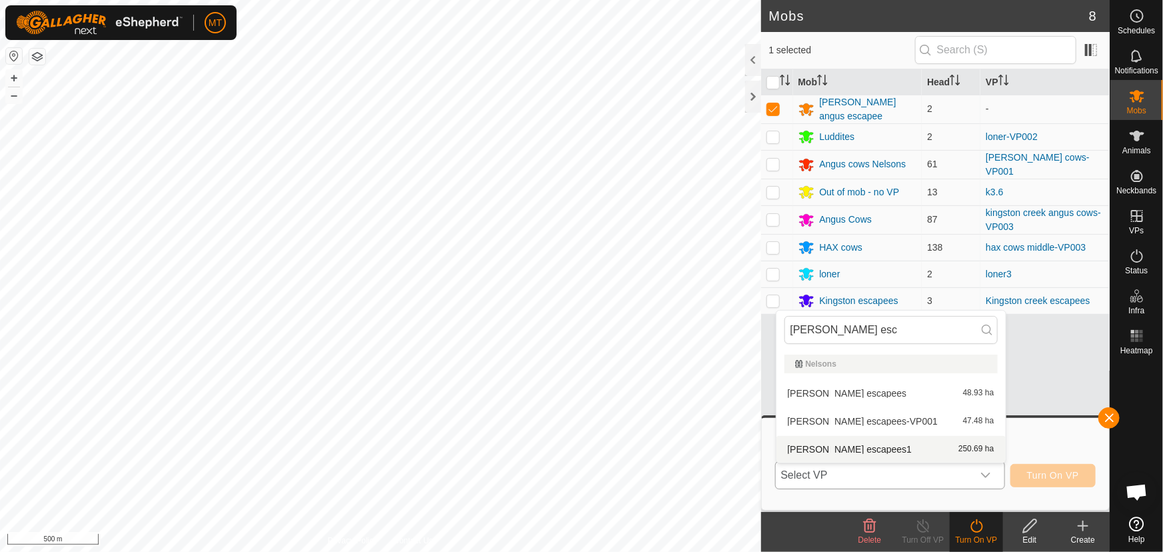
type input "[PERSON_NAME] esc"
click at [834, 440] on li "[PERSON_NAME] escapees1 250.69 ha" at bounding box center [890, 449] width 229 height 27
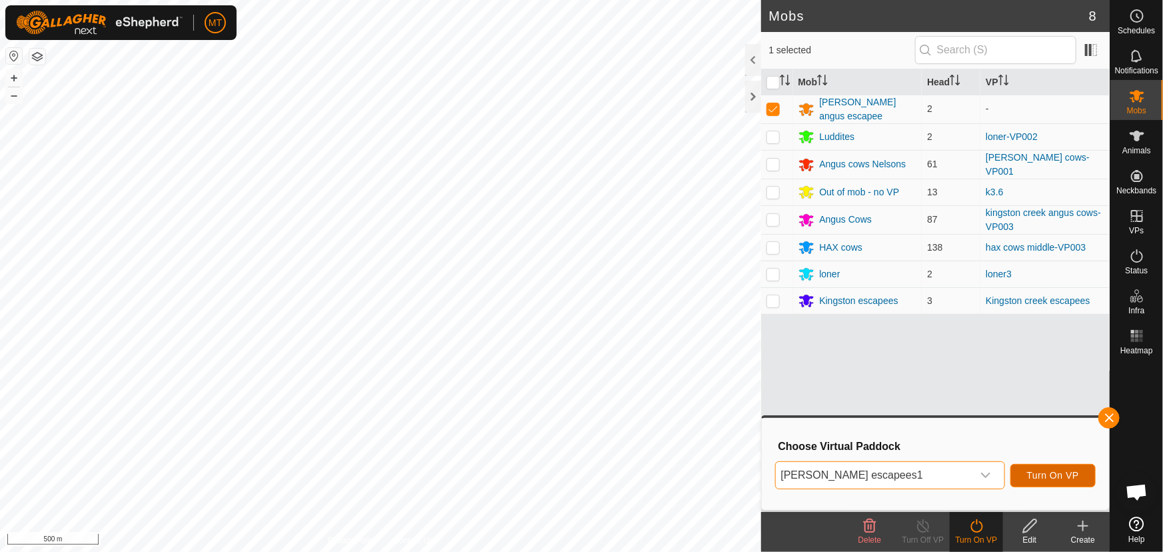
click at [1057, 474] on span "Turn On VP" at bounding box center [1053, 475] width 52 height 11
